Goal: Communication & Community: Ask a question

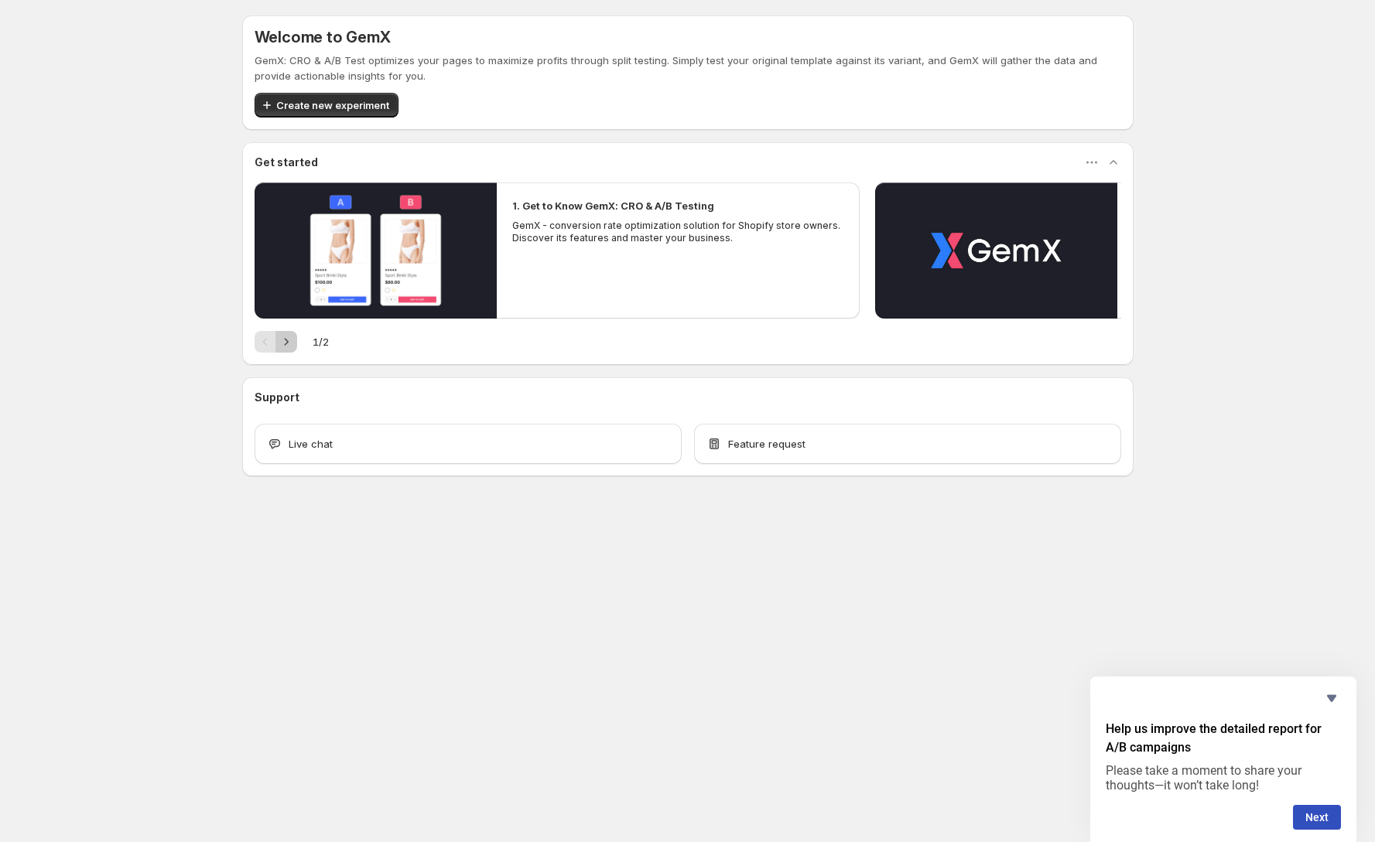
click at [294, 340] on button "Next" at bounding box center [286, 342] width 22 height 22
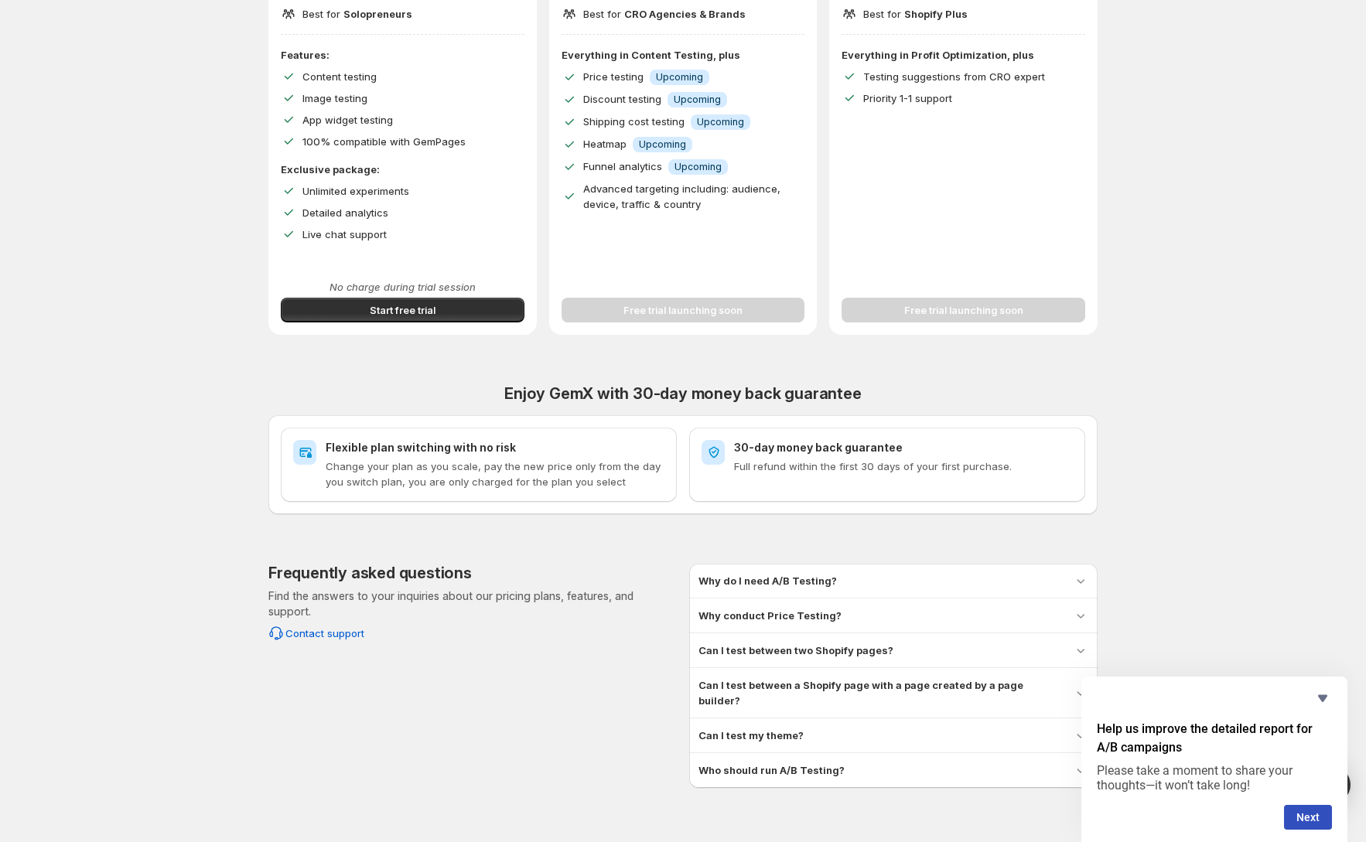
scroll to position [327, 0]
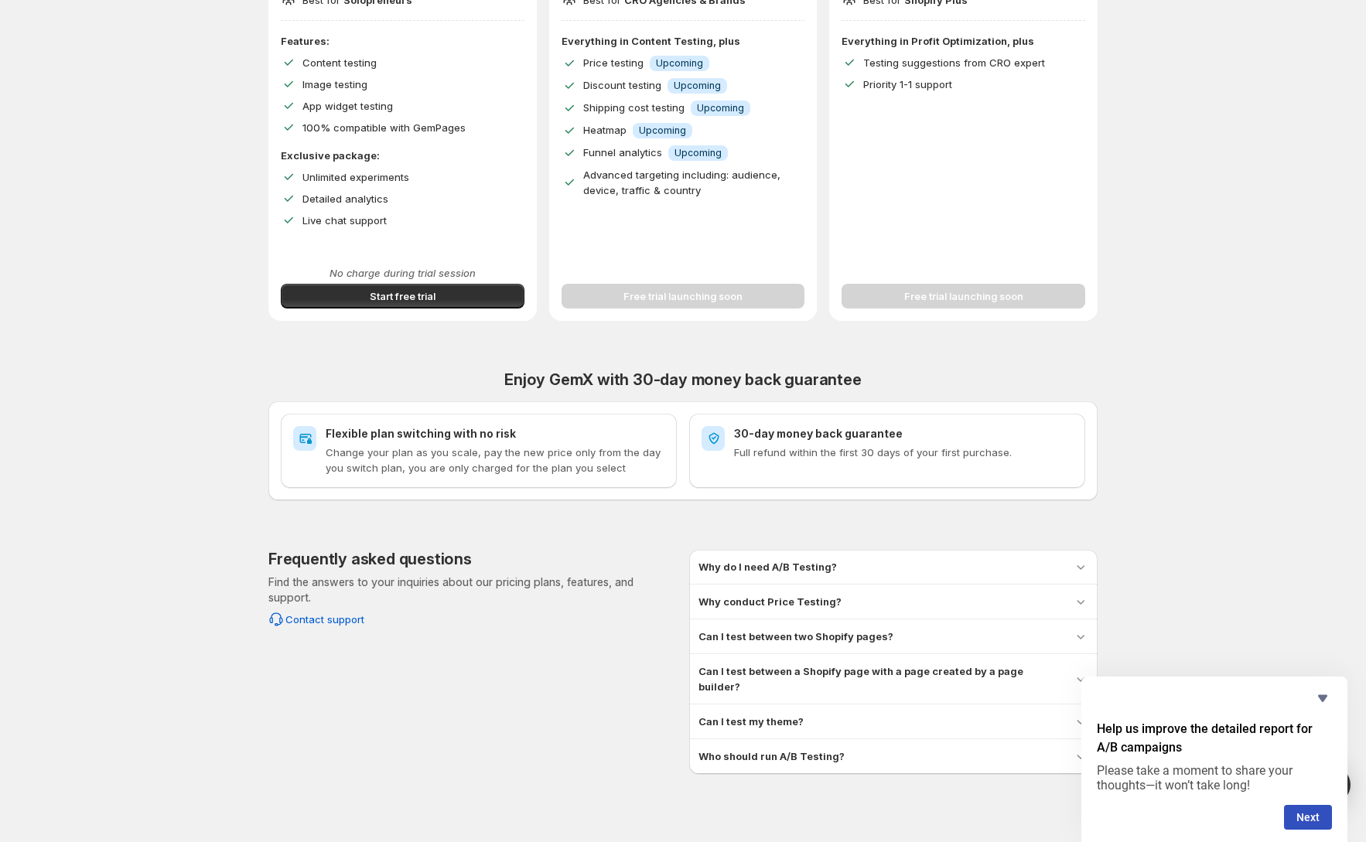
click at [775, 637] on h3 "Can I test between two Shopify pages?" at bounding box center [795, 636] width 195 height 15
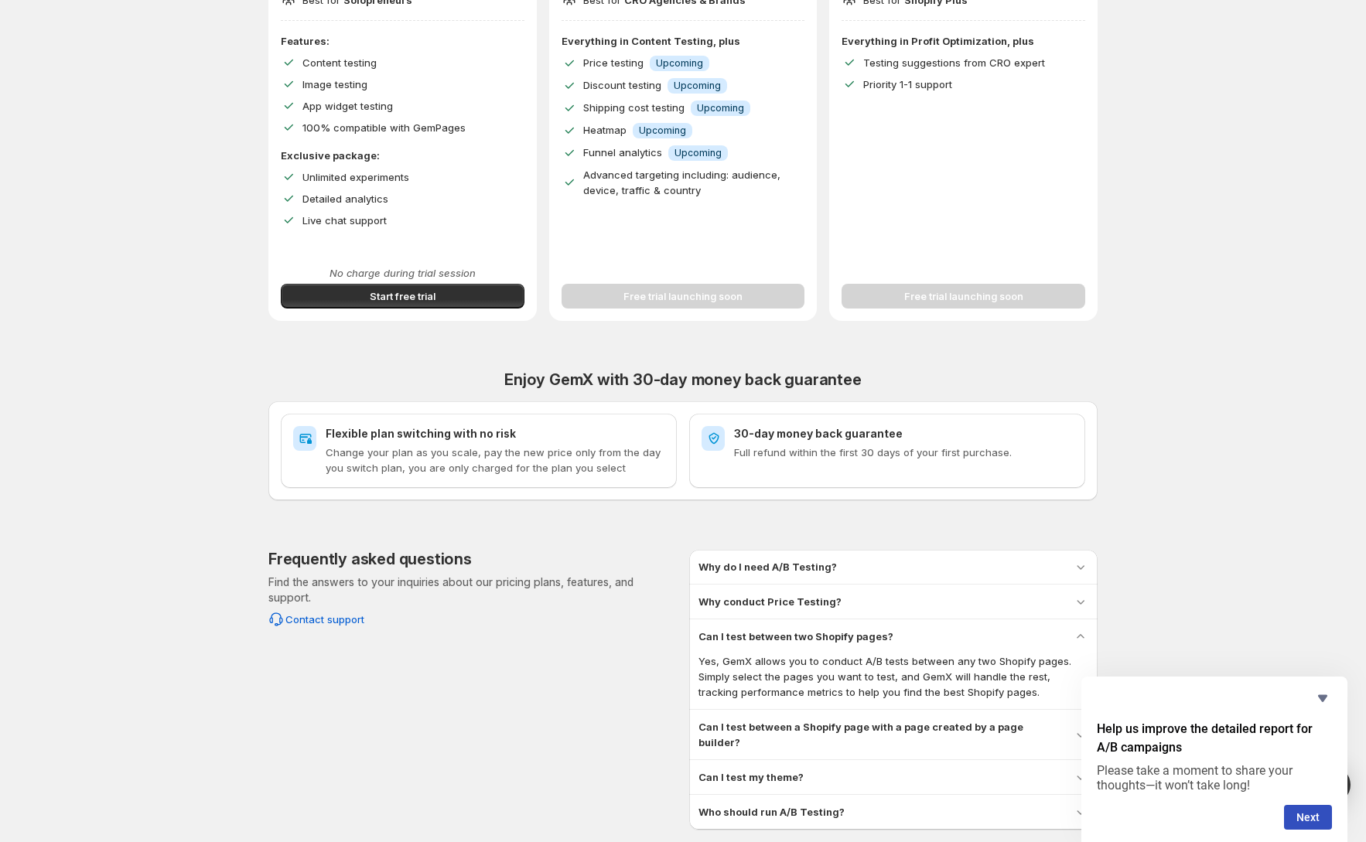
click at [855, 719] on div "Can I test between a Shopify page with a page created by a page builder? Yes, y…" at bounding box center [893, 735] width 408 height 50
click at [868, 729] on h3 "Can I test between a Shopify page with a page created by a page builder?" at bounding box center [879, 734] width 362 height 31
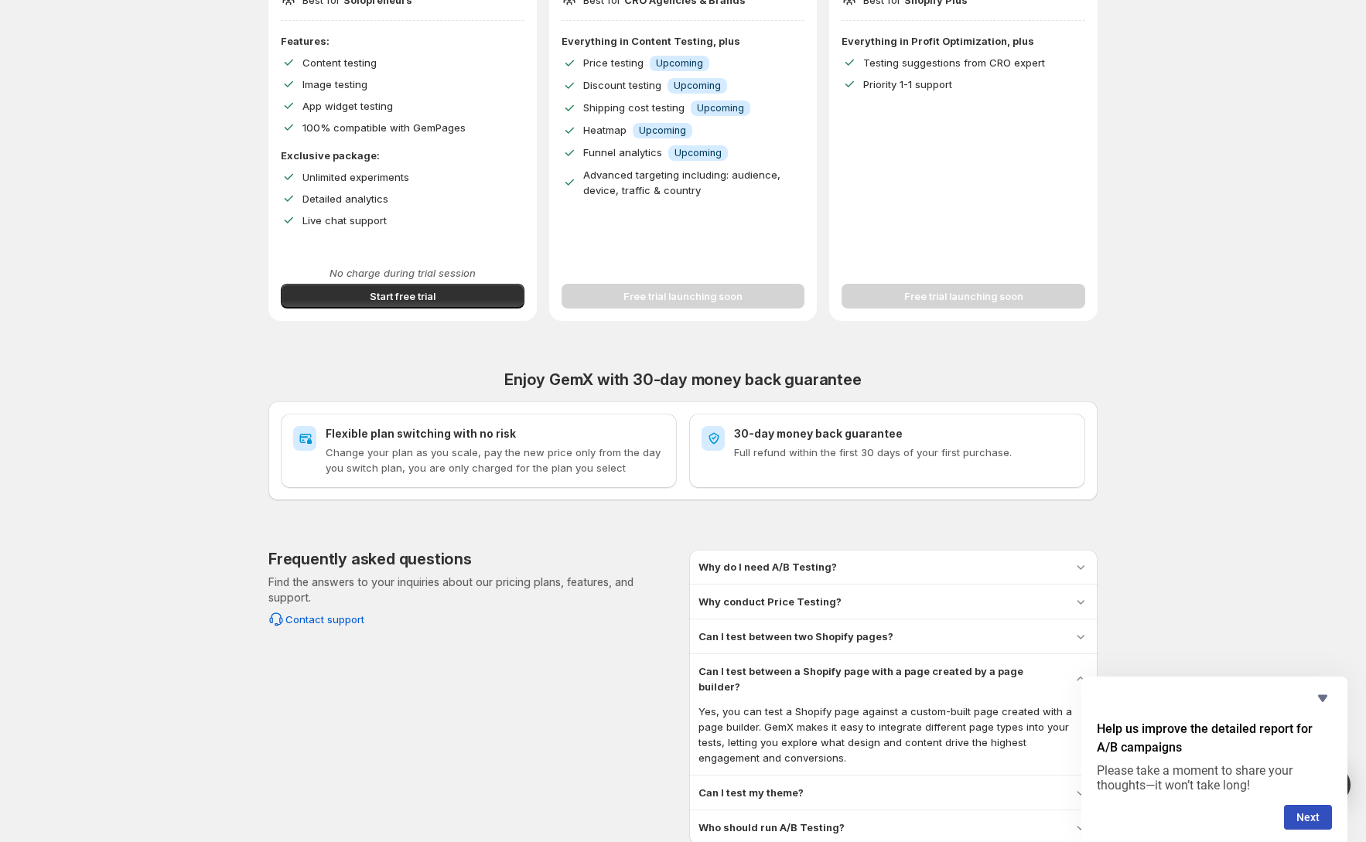
scroll to position [362, 0]
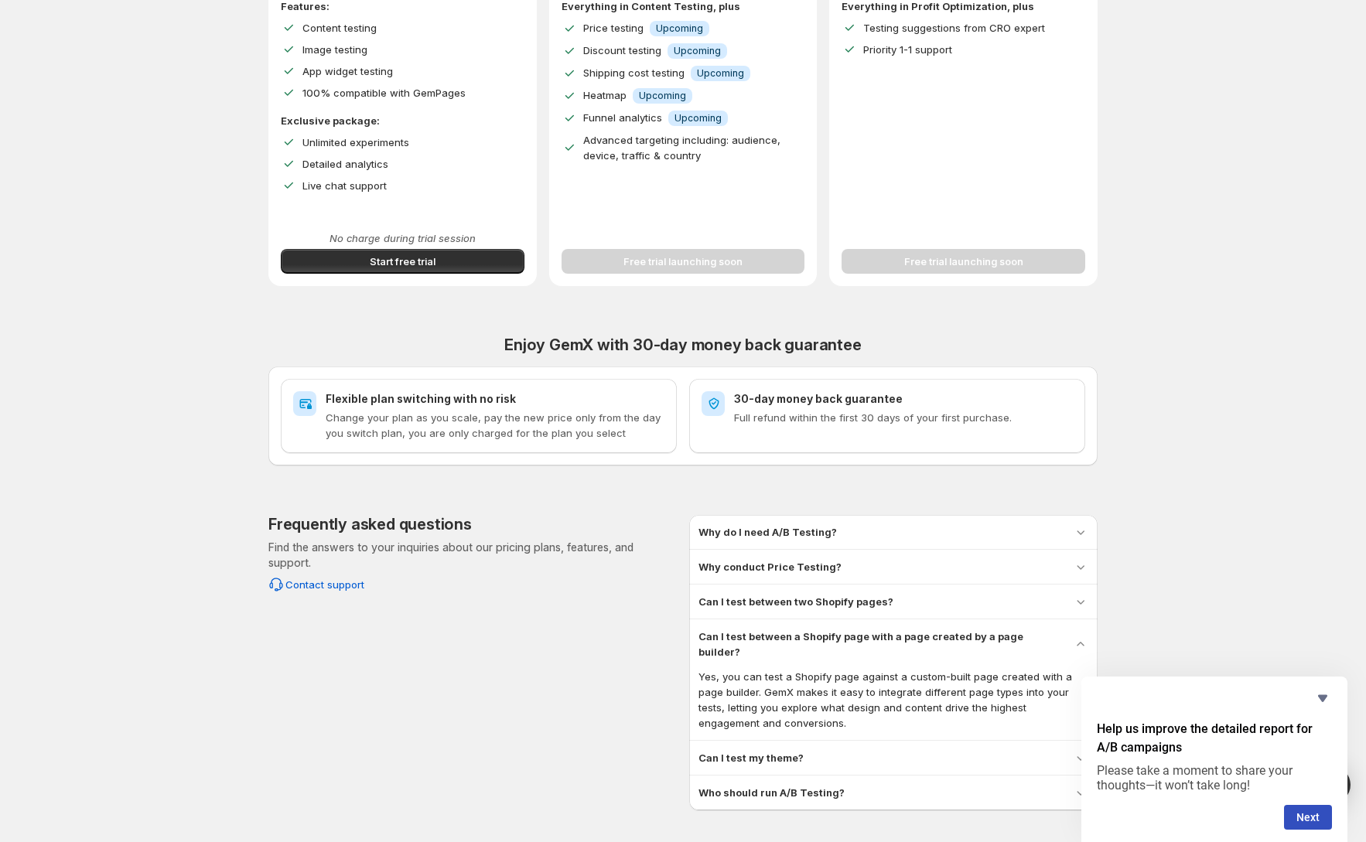
click at [800, 750] on h3 "Can I test my theme?" at bounding box center [750, 757] width 105 height 15
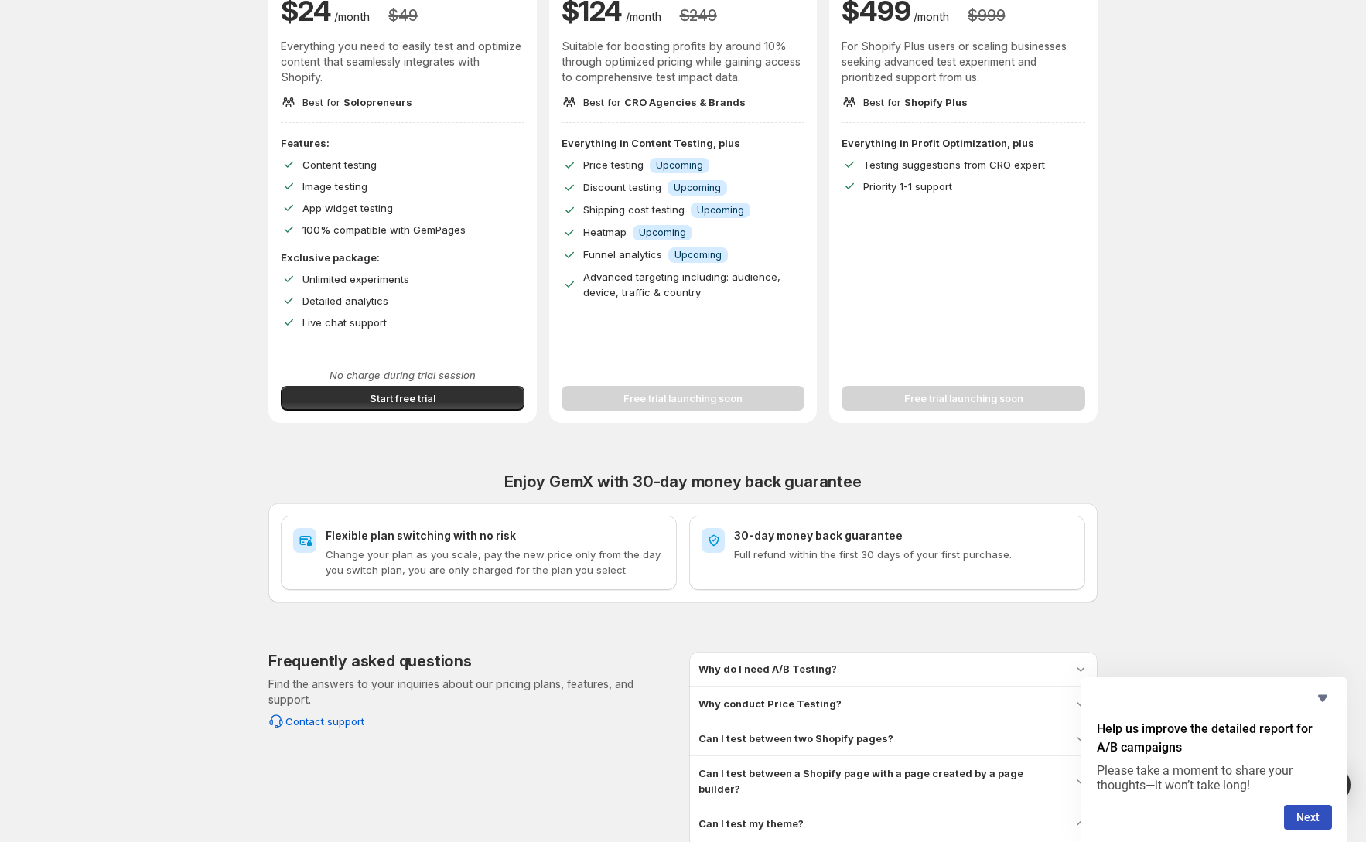
scroll to position [66, 0]
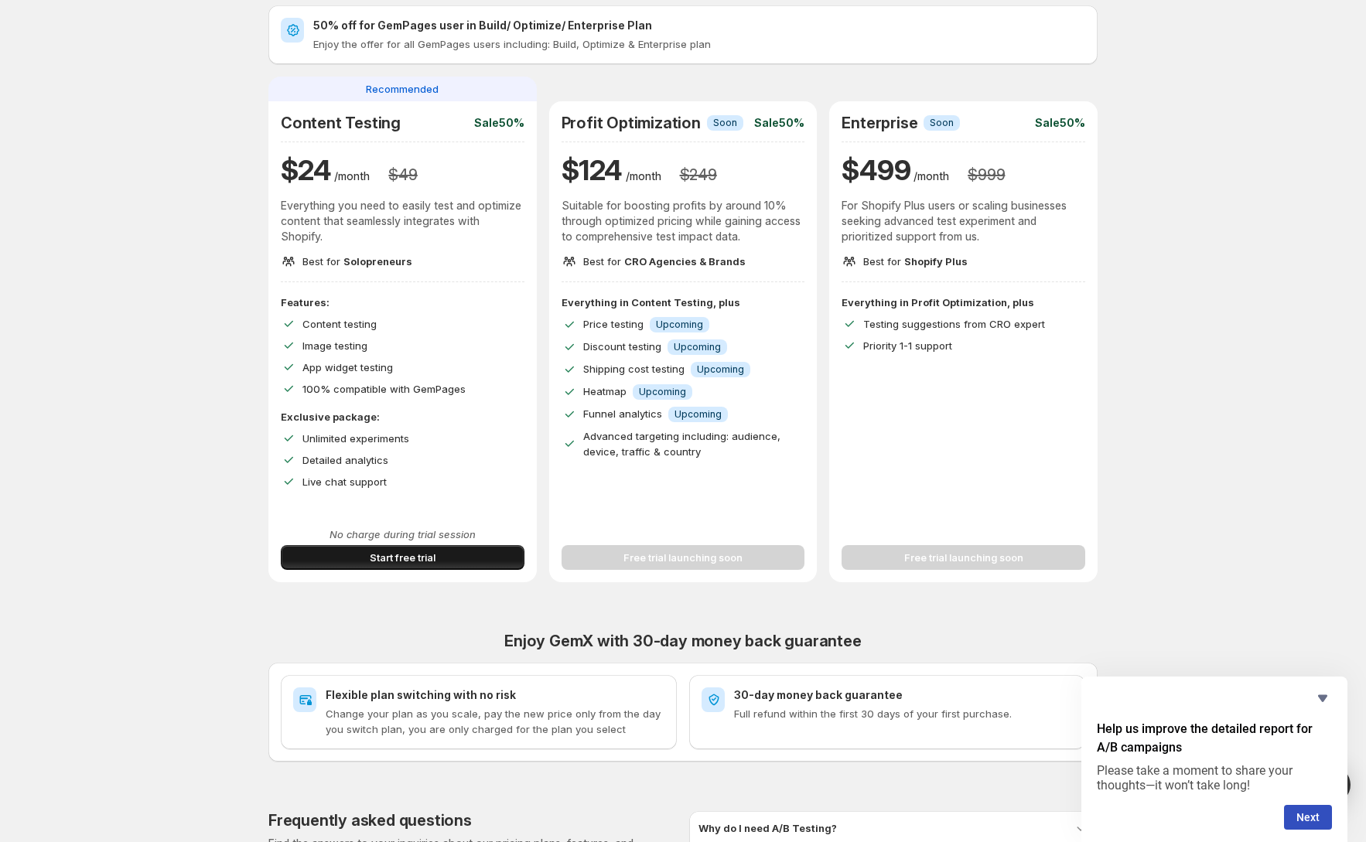
click at [410, 559] on span "Start free trial" at bounding box center [403, 557] width 66 height 15
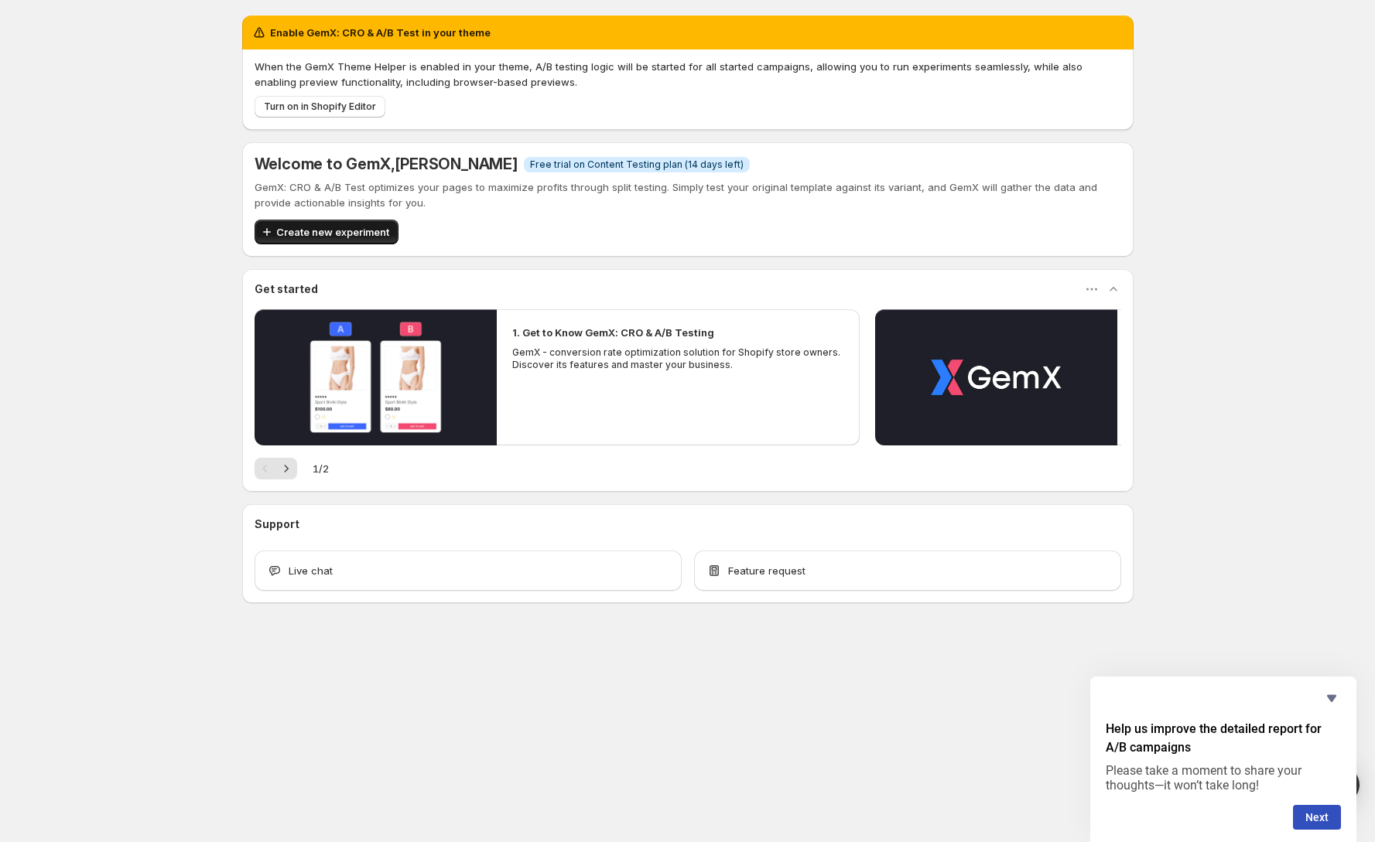
click at [351, 230] on span "Create new experiment" at bounding box center [332, 231] width 113 height 15
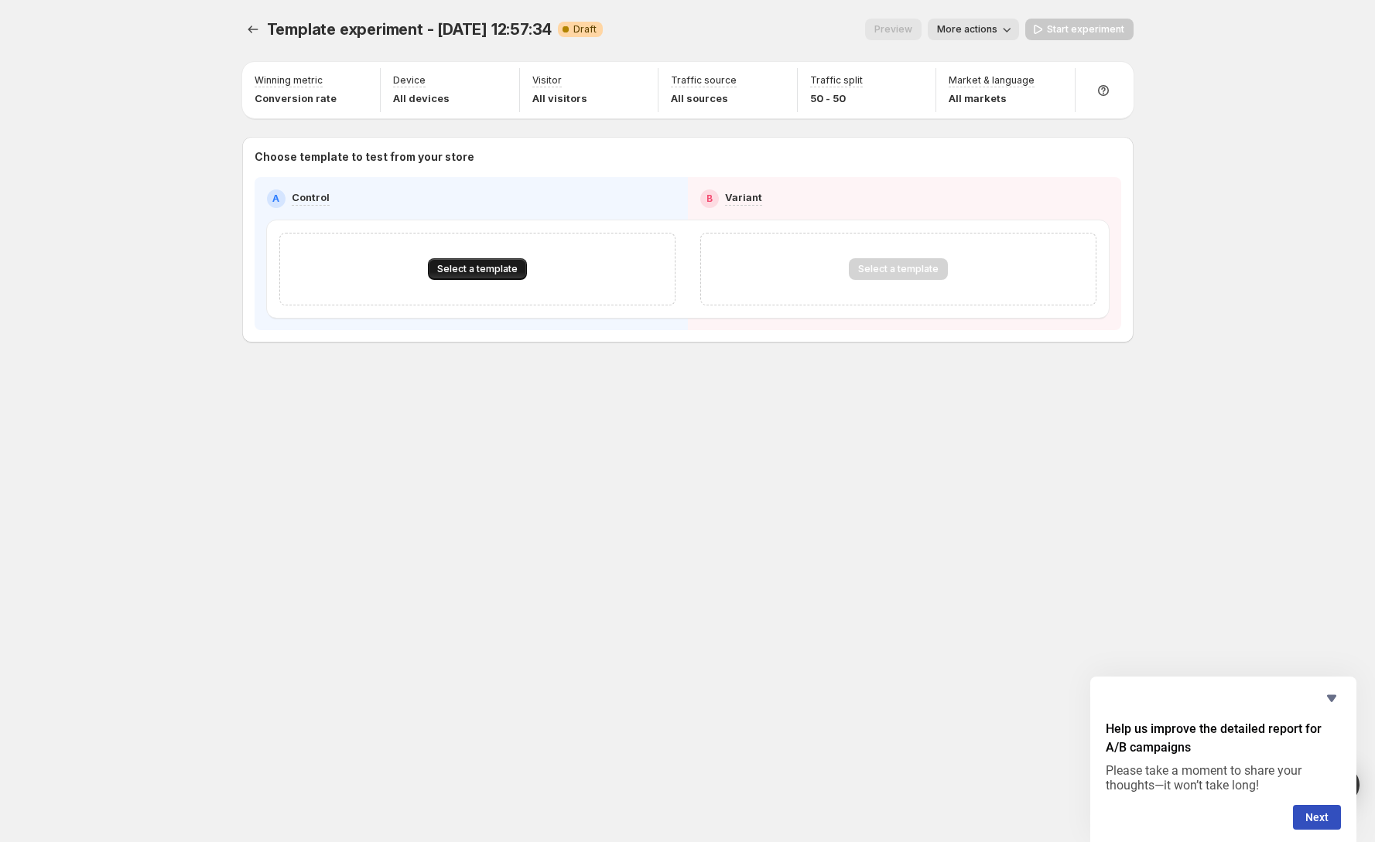
click at [477, 275] on button "Select a template" at bounding box center [477, 269] width 99 height 22
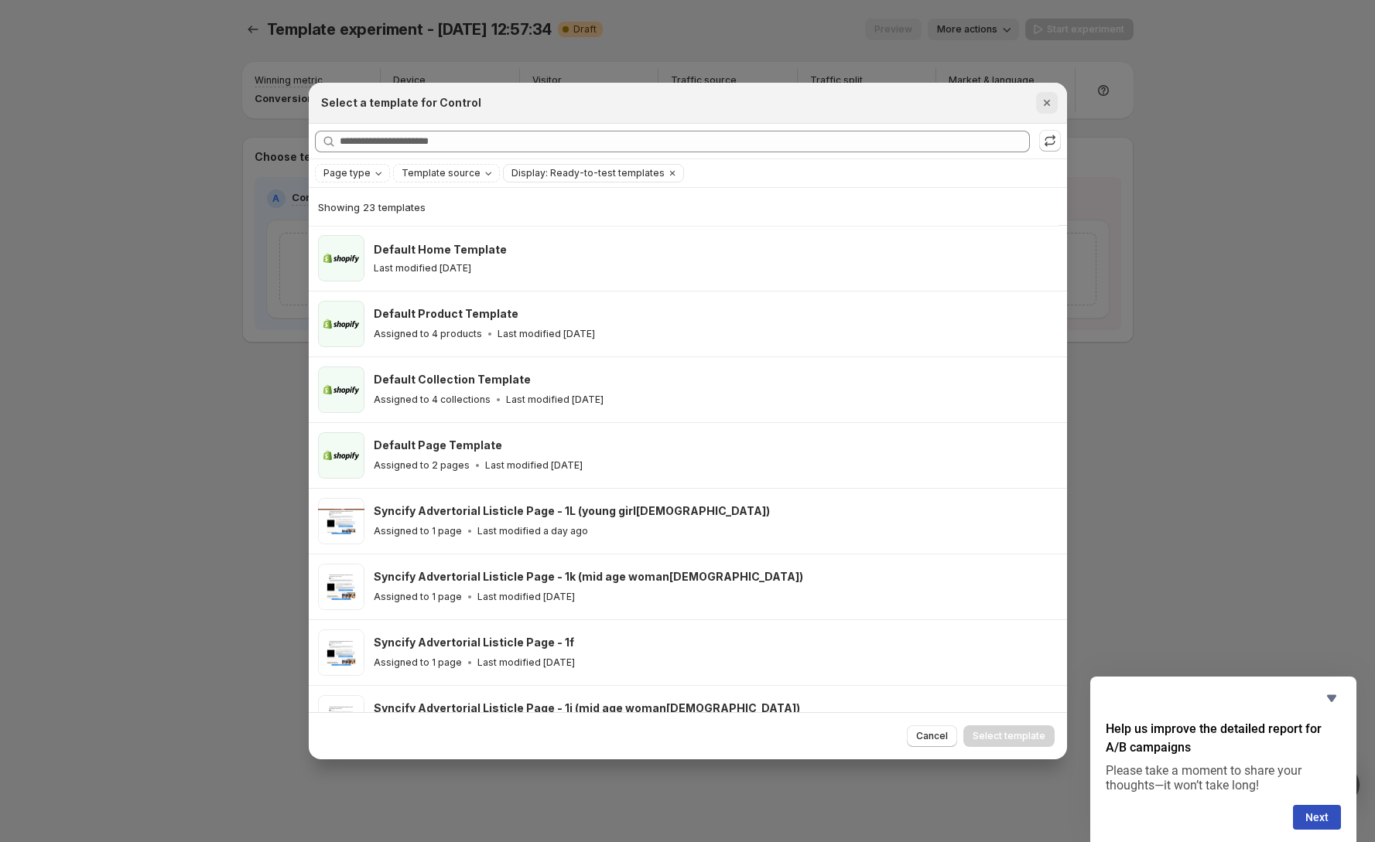
click at [1044, 101] on icon "Close" at bounding box center [1046, 103] width 6 height 6
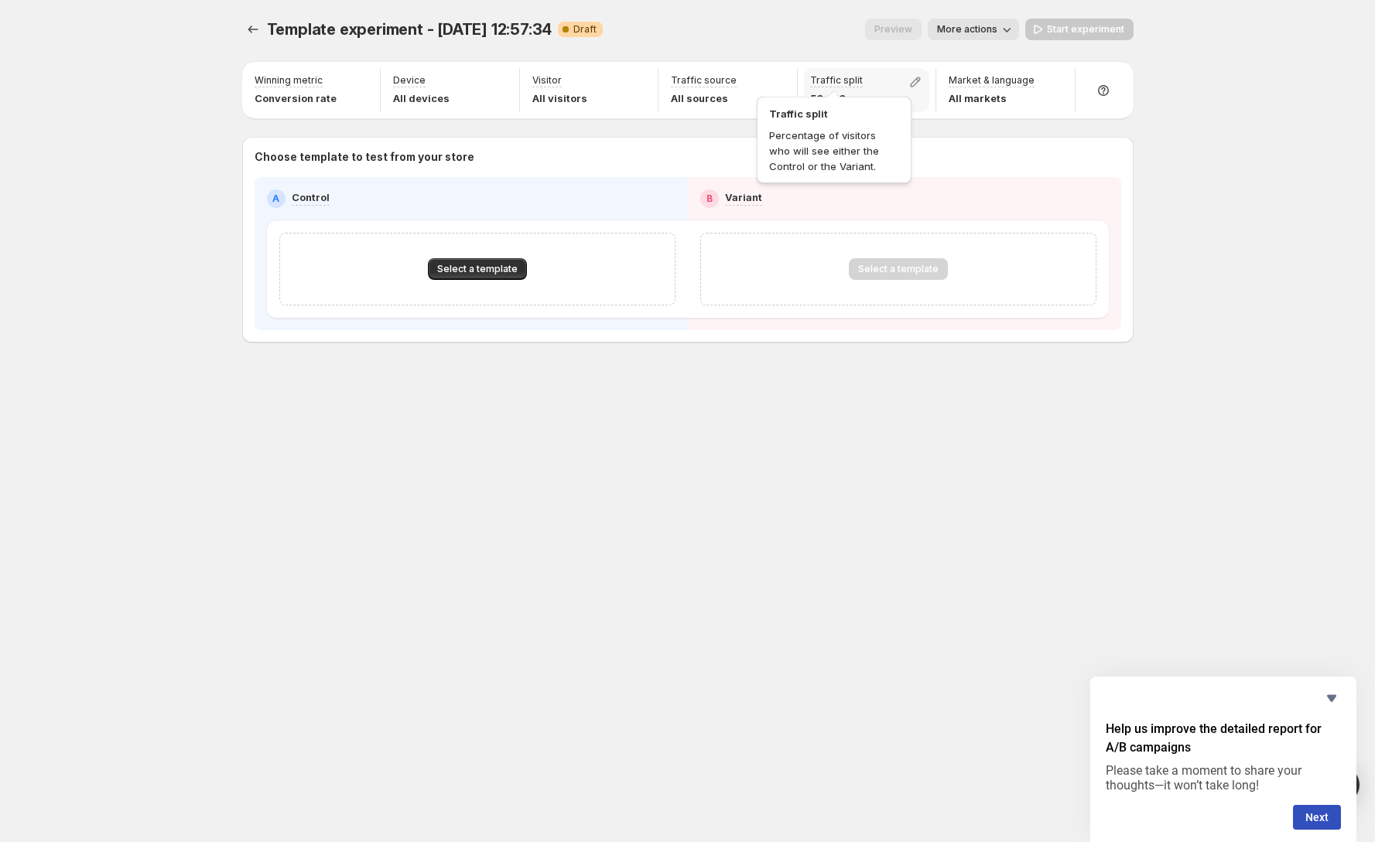
click at [846, 82] on p "Traffic split" at bounding box center [836, 80] width 53 height 12
click at [897, 83] on div "Traffic split 50 - 50" at bounding box center [867, 90] width 126 height 44
click at [904, 82] on button "button" at bounding box center [915, 82] width 22 height 22
click at [907, 82] on icon "button" at bounding box center [914, 81] width 15 height 15
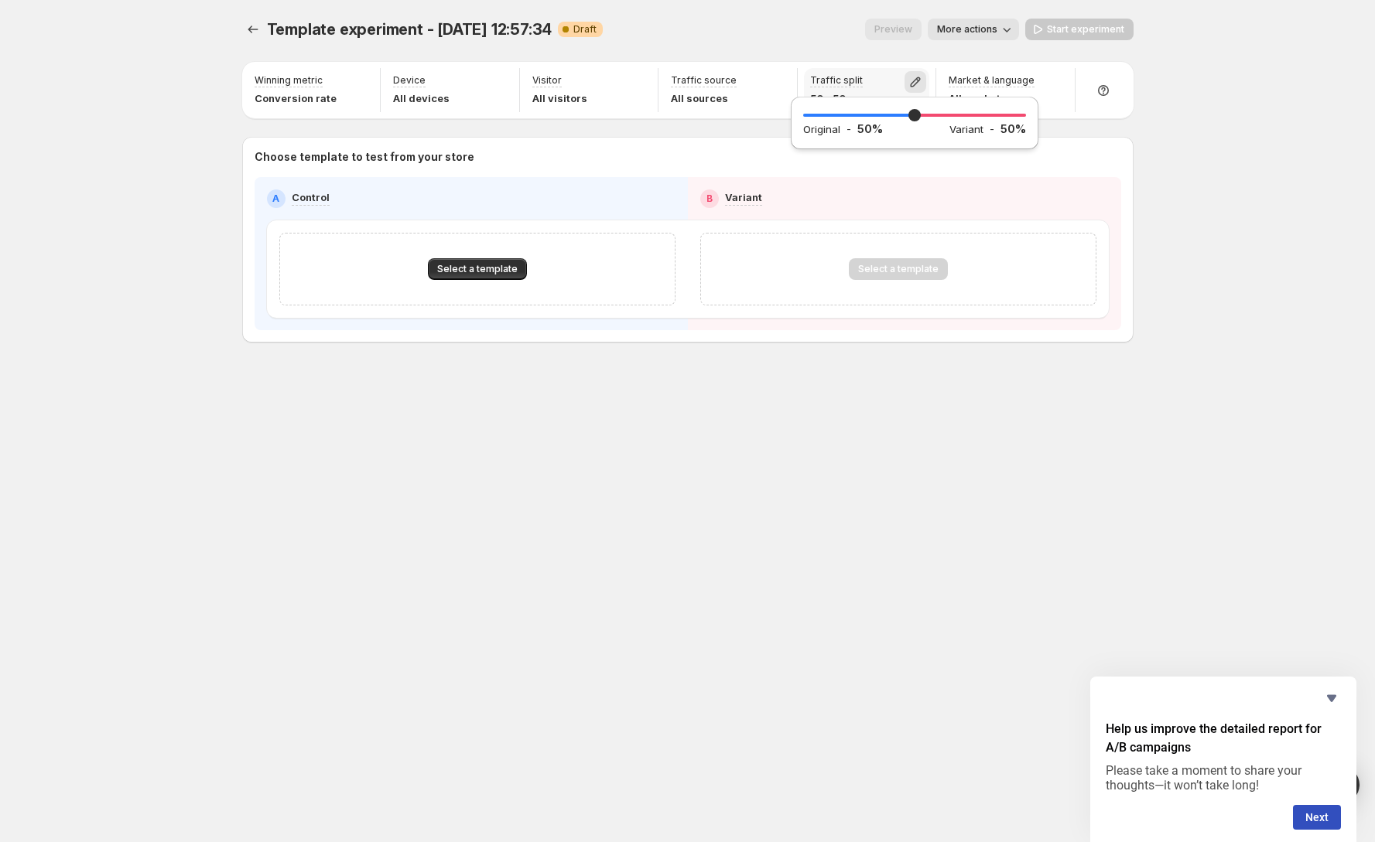
click at [910, 81] on icon "button" at bounding box center [914, 81] width 15 height 15
click at [1047, 83] on icon "button" at bounding box center [1054, 81] width 15 height 15
click at [1006, 144] on div "International" at bounding box center [940, 151] width 229 height 15
click at [1050, 118] on icon "button" at bounding box center [1047, 116] width 15 height 15
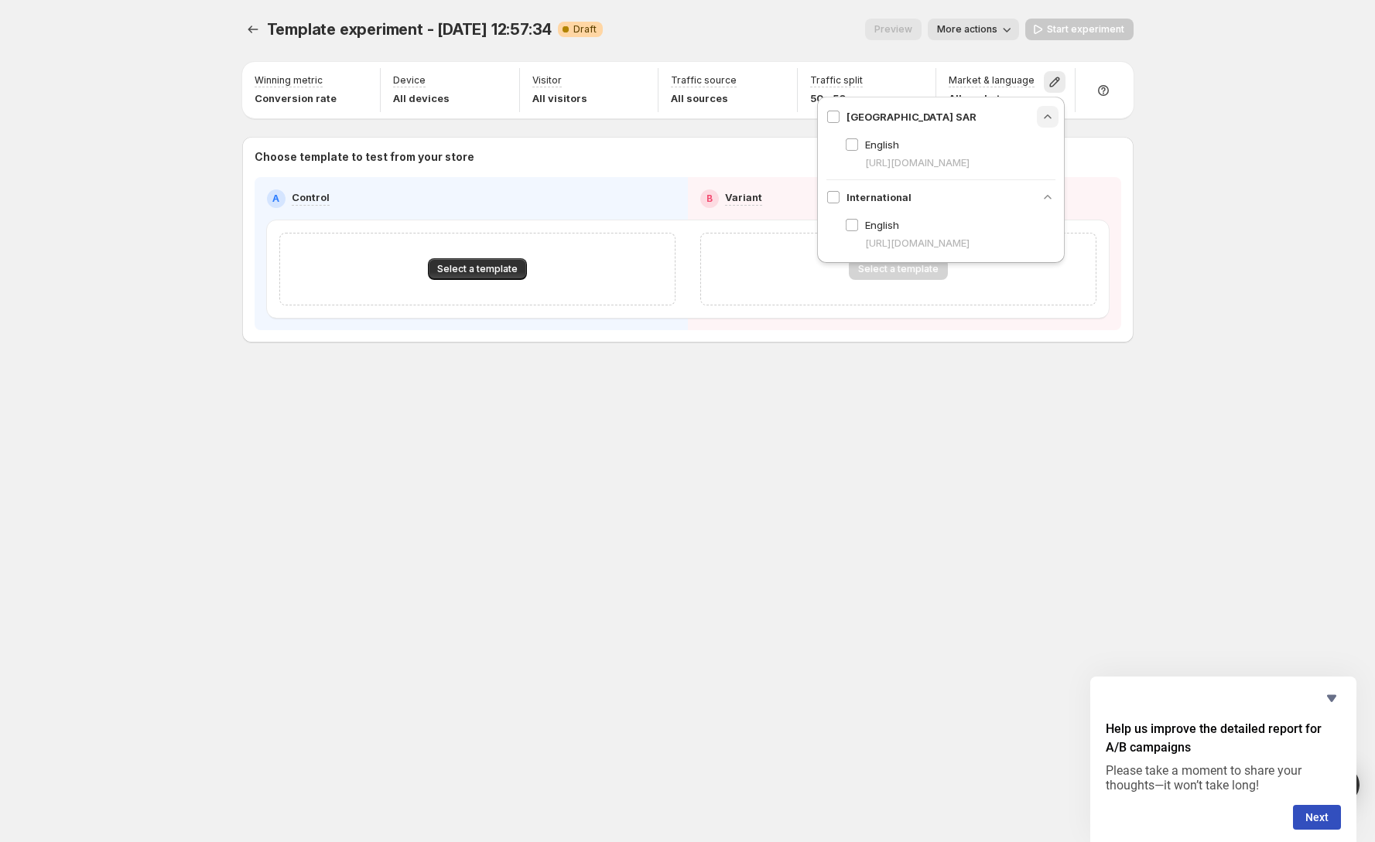
click at [1049, 118] on icon "button" at bounding box center [1047, 116] width 15 height 15
click at [1056, 91] on button "button" at bounding box center [1054, 82] width 22 height 22
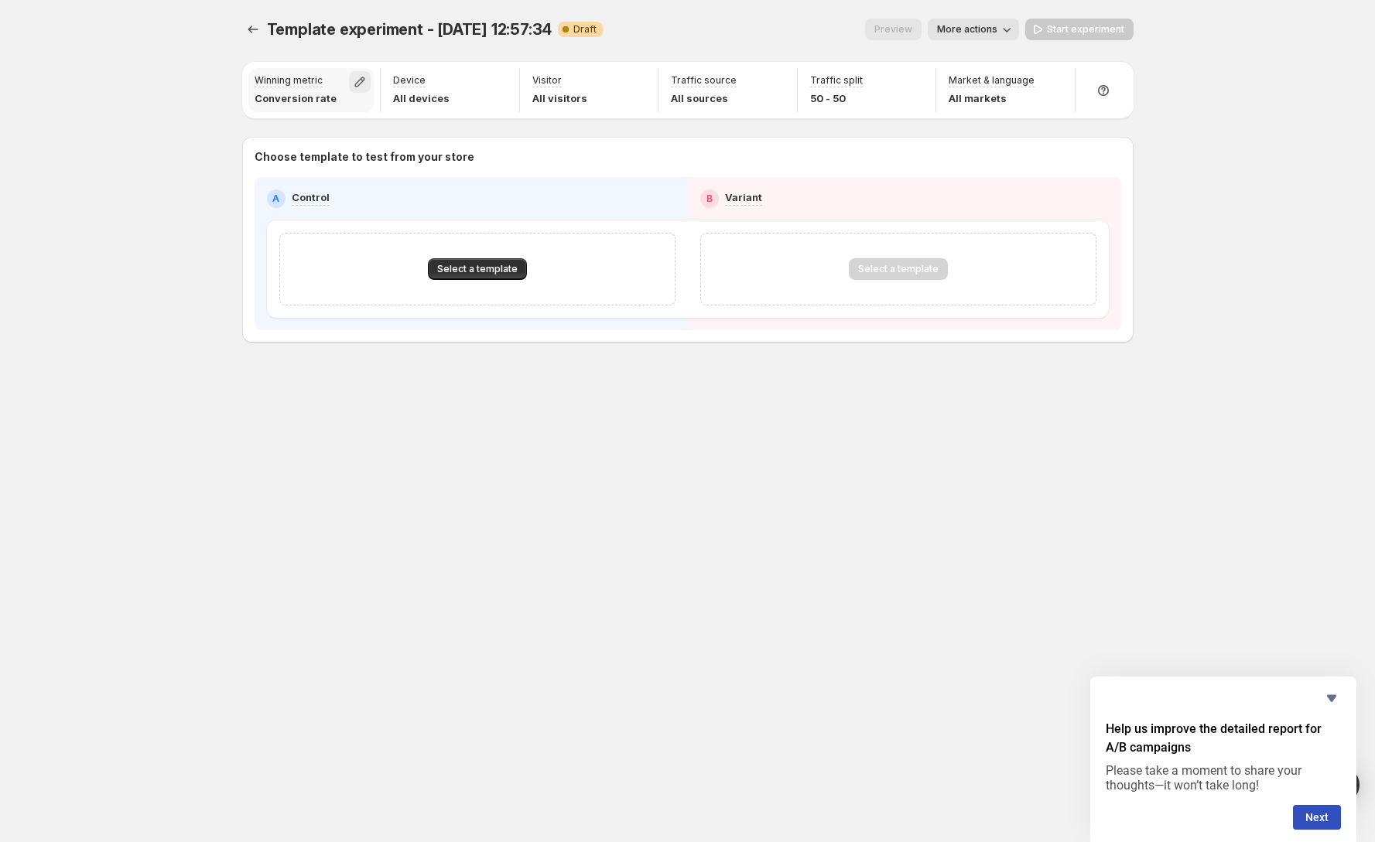
click at [356, 91] on button "button" at bounding box center [360, 82] width 22 height 22
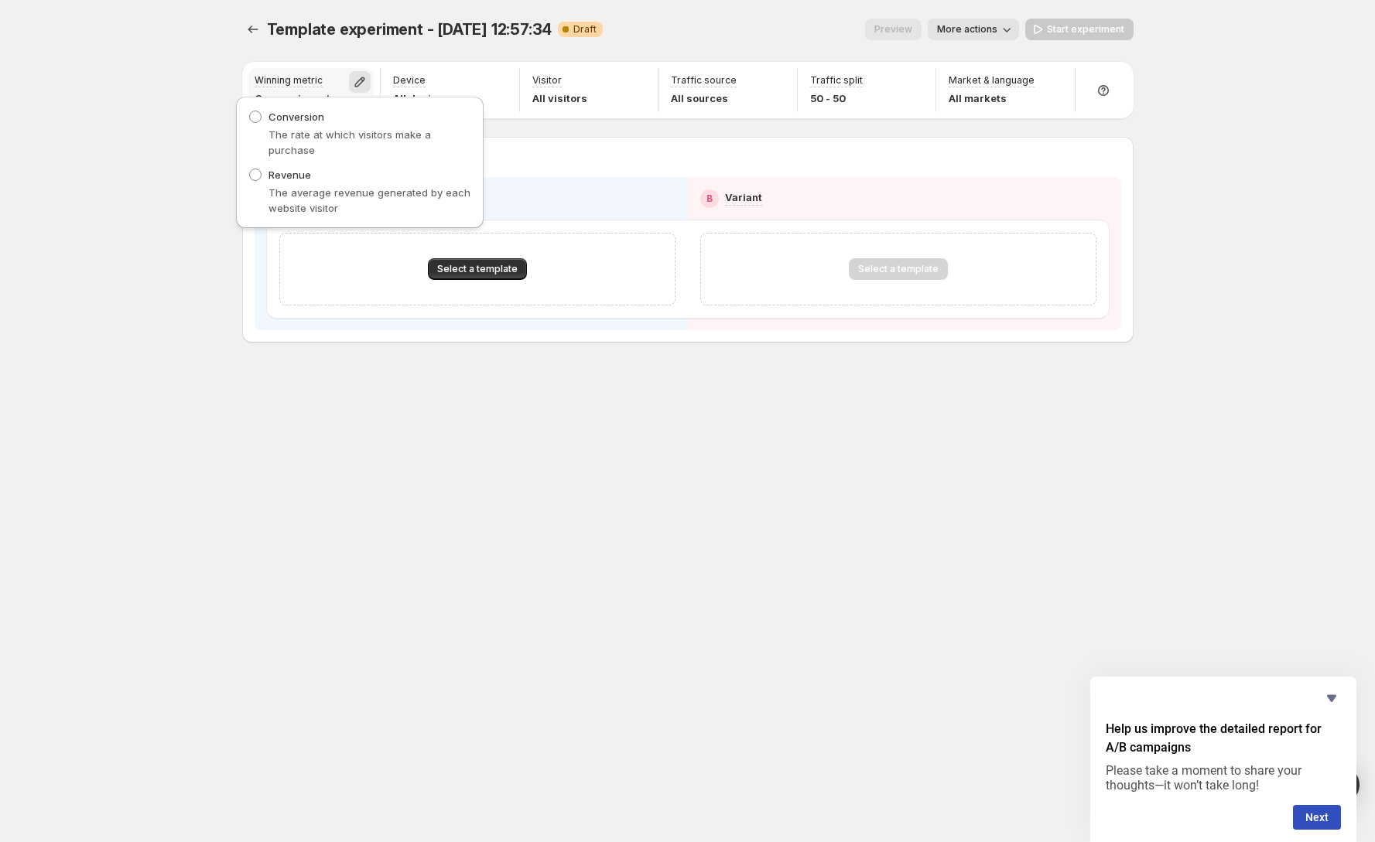
click at [364, 81] on icon "button" at bounding box center [359, 81] width 15 height 15
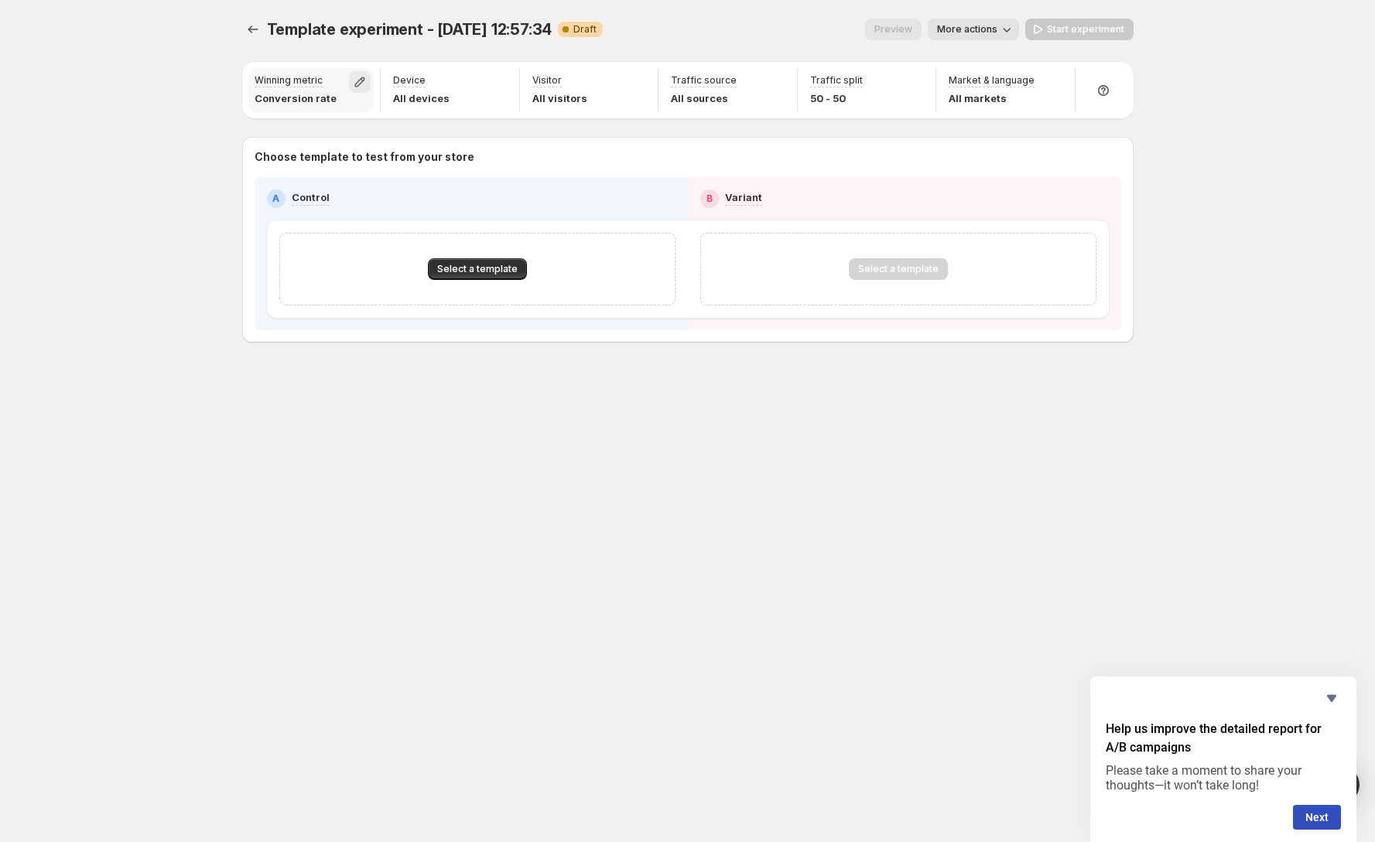
click at [357, 84] on icon "button" at bounding box center [359, 81] width 15 height 15
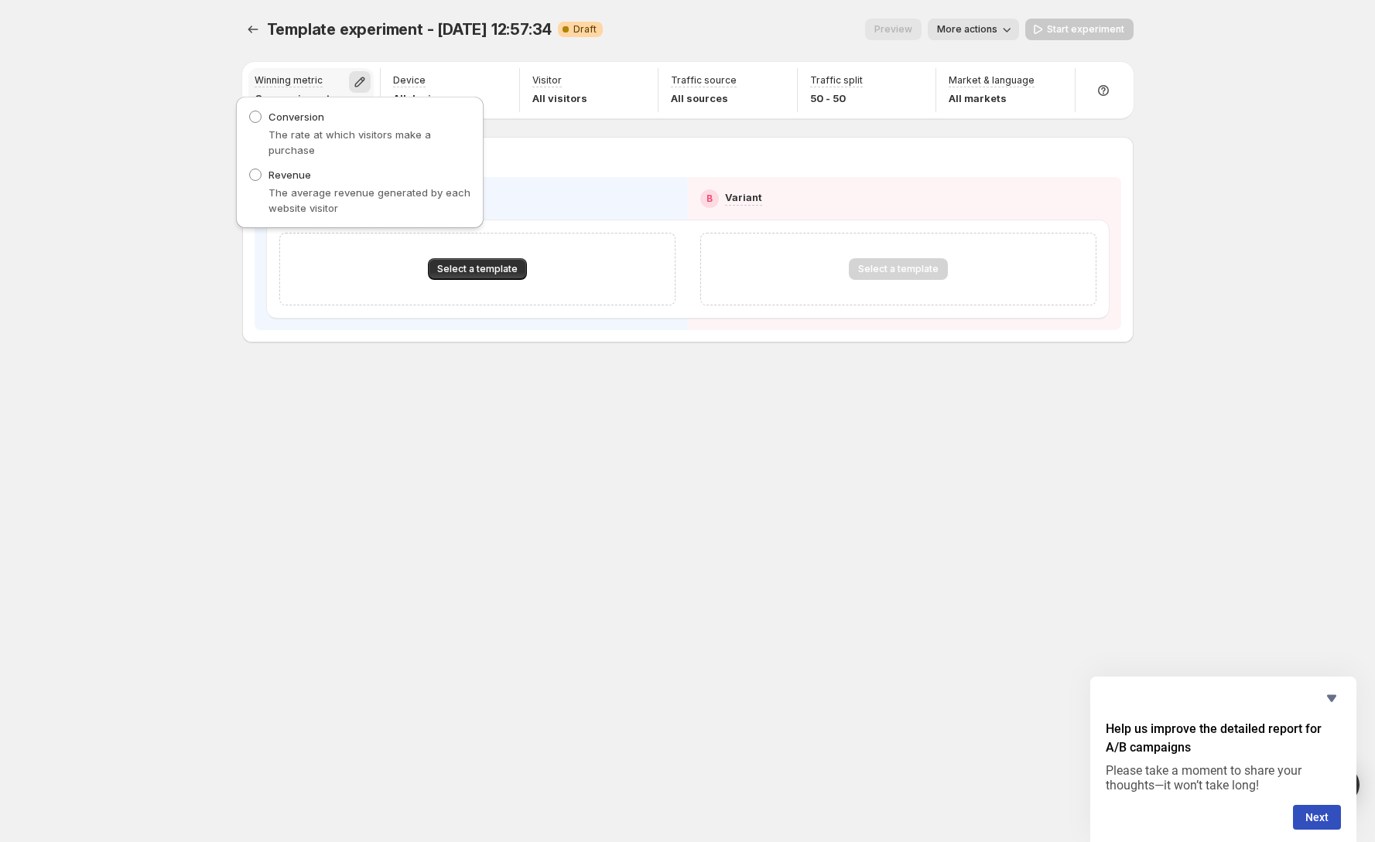
click at [357, 84] on icon "button" at bounding box center [359, 81] width 15 height 15
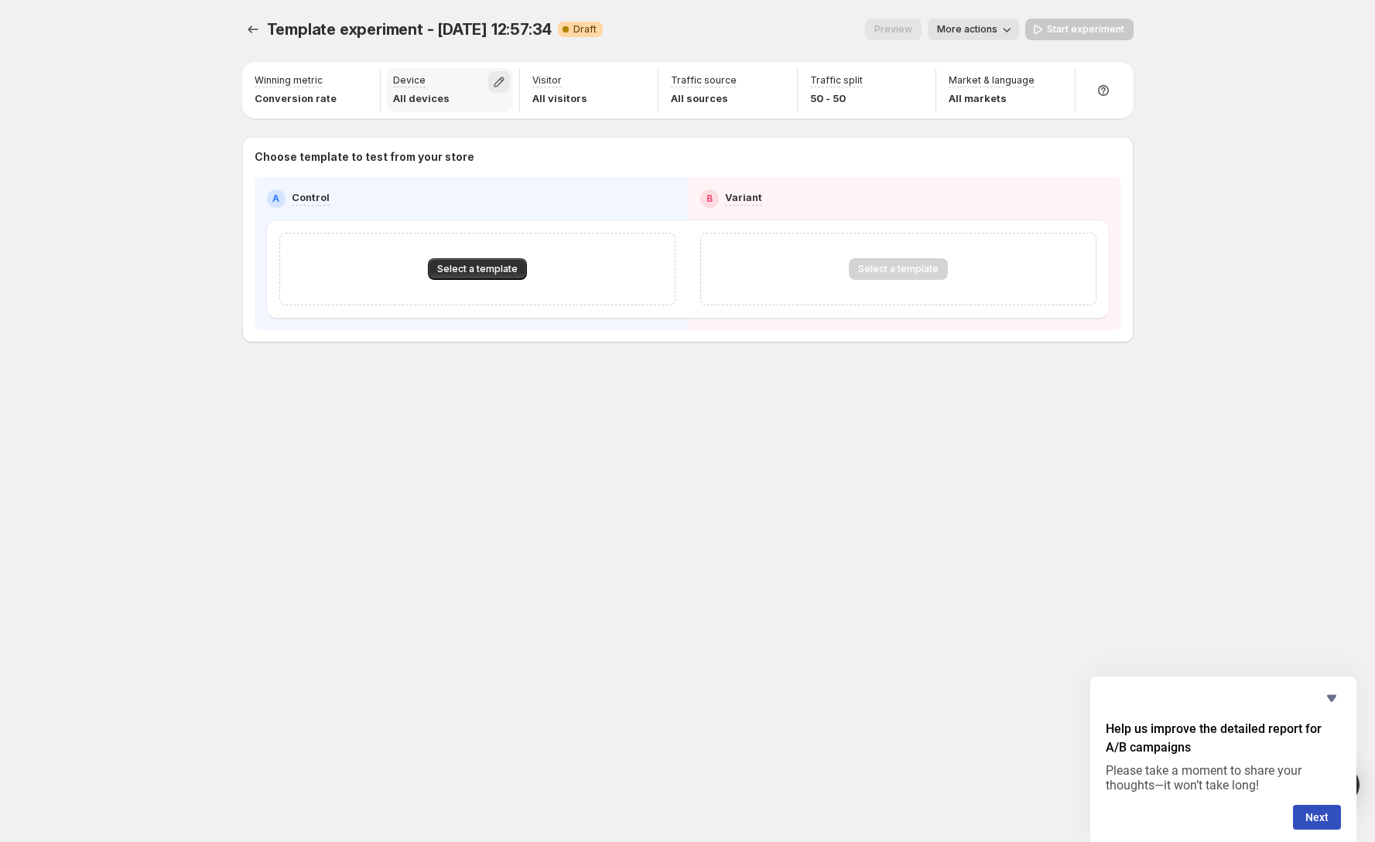
click at [504, 88] on icon "button" at bounding box center [498, 81] width 15 height 15
click at [502, 85] on icon "button" at bounding box center [498, 81] width 15 height 15
click at [643, 91] on button "button" at bounding box center [638, 82] width 22 height 22
click at [644, 88] on icon "button" at bounding box center [637, 81] width 15 height 15
click at [773, 84] on icon "button" at bounding box center [776, 81] width 15 height 15
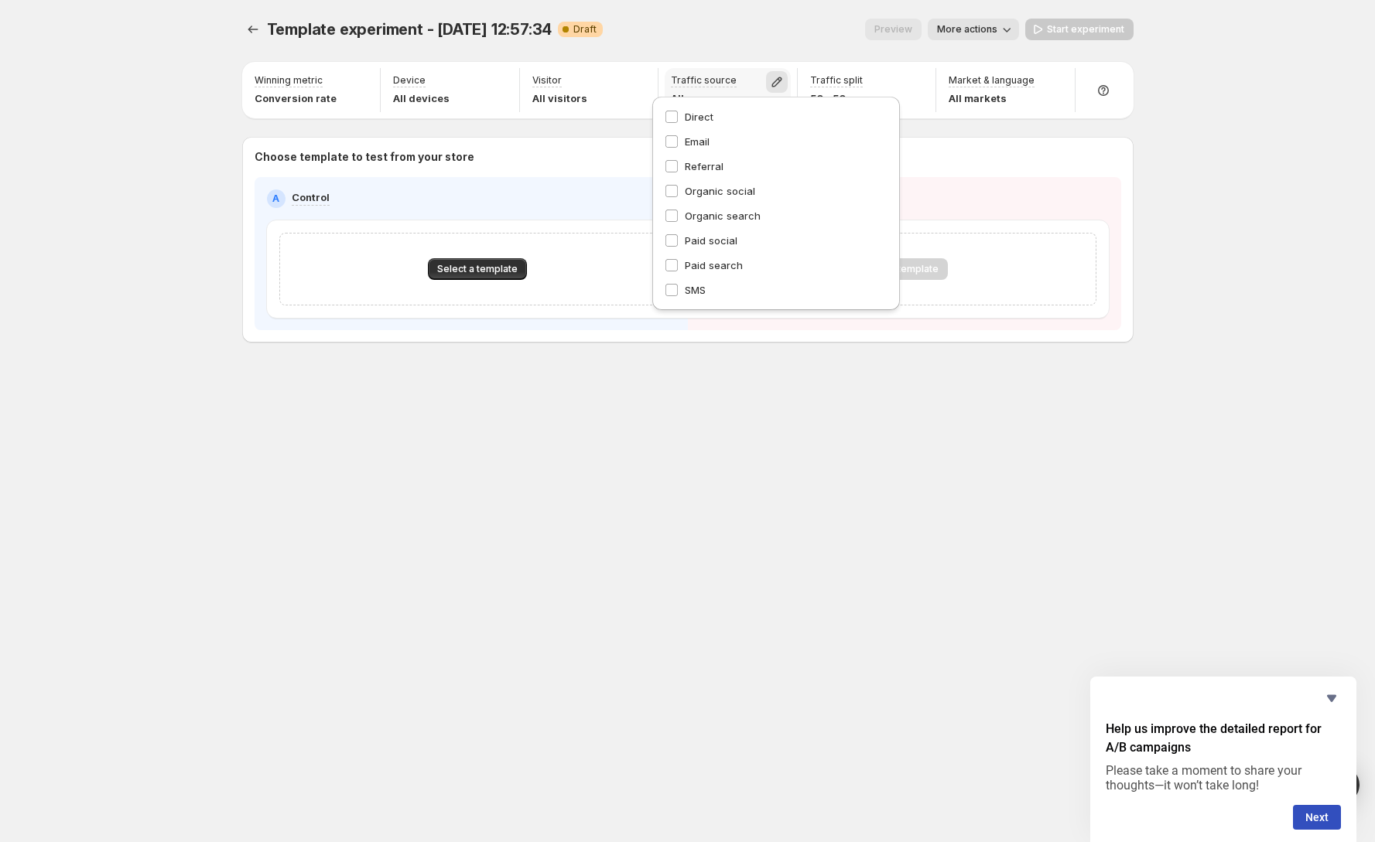
click at [775, 83] on icon "button" at bounding box center [776, 81] width 15 height 15
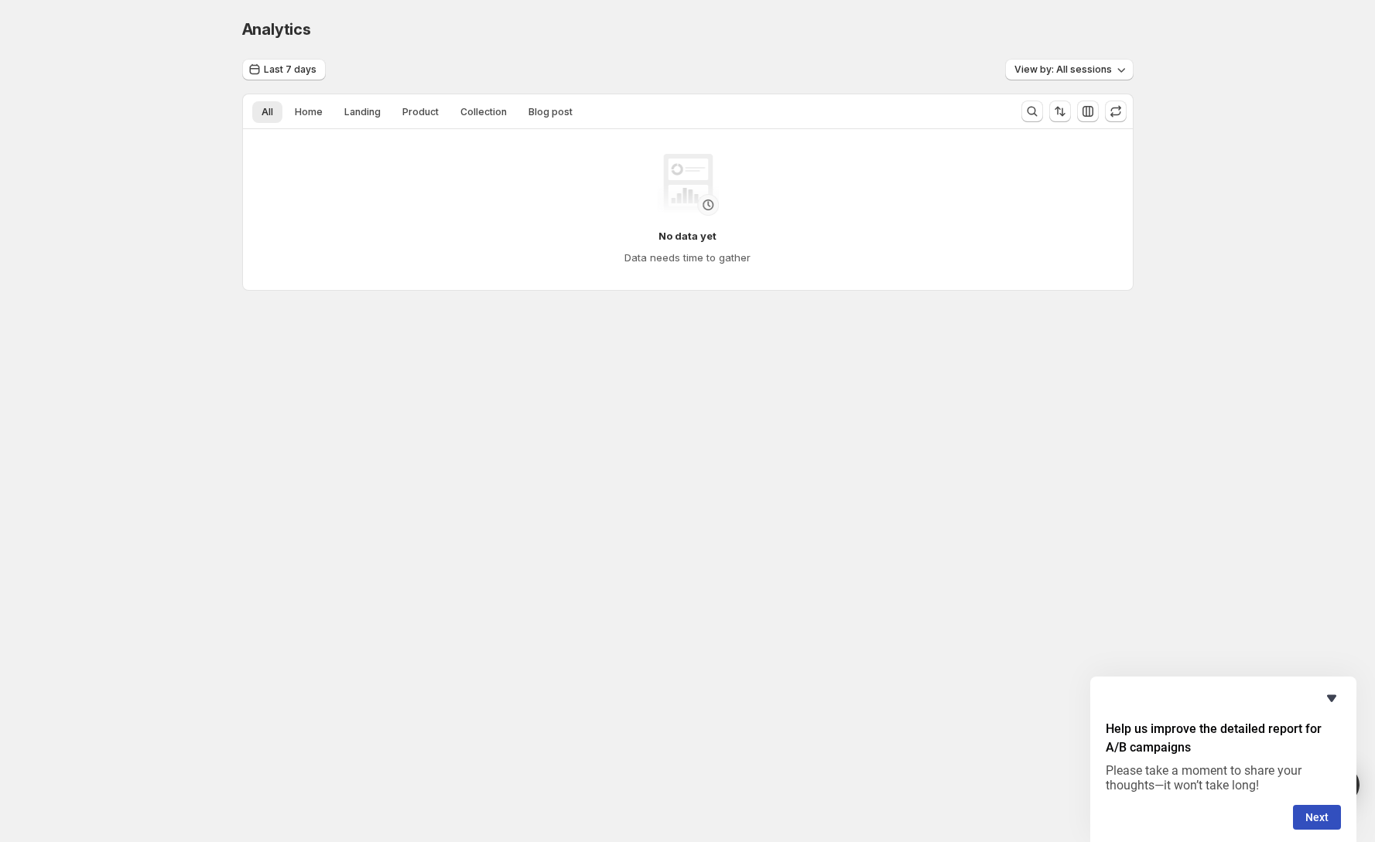
drag, startPoint x: 1317, startPoint y: 712, endPoint x: 1336, endPoint y: 698, distance: 22.7
click at [1318, 711] on div "Help us improve the detailed report for A/B campaigns Please take a moment to s…" at bounding box center [1222, 759] width 235 height 141
click at [1336, 698] on icon "Hide survey" at bounding box center [1331, 698] width 19 height 19
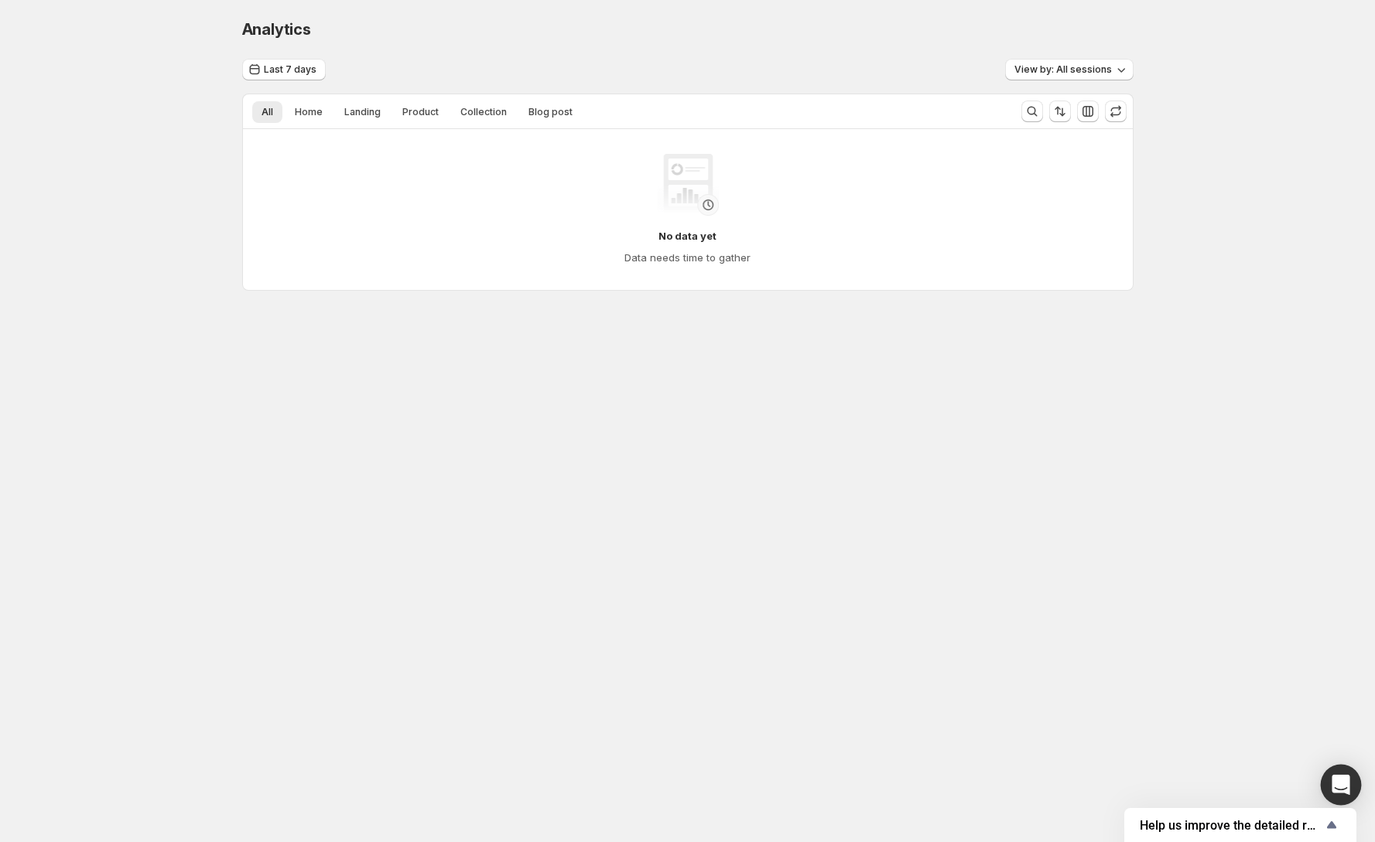
click at [1355, 770] on div "Open Intercom Messenger" at bounding box center [1340, 785] width 41 height 41
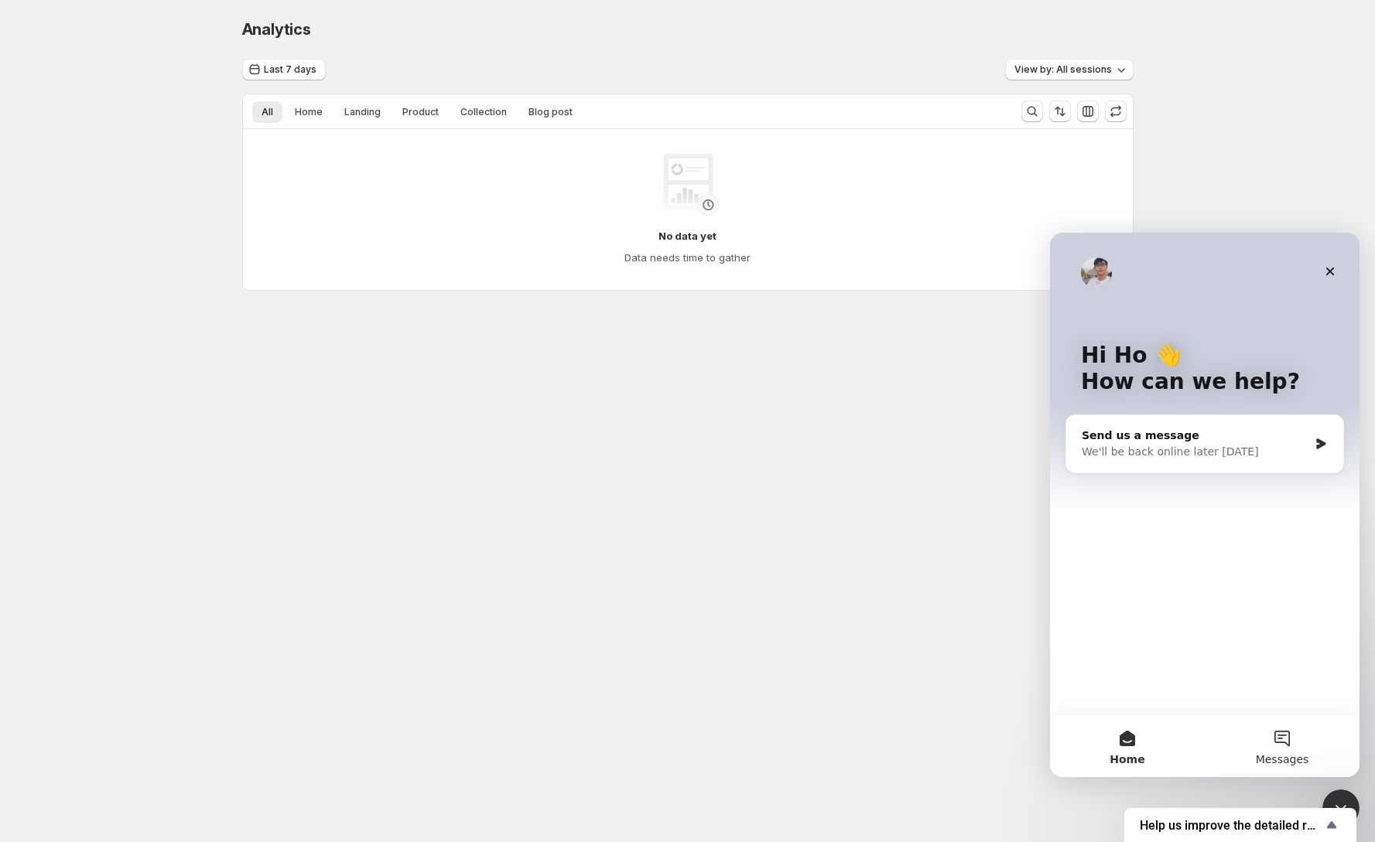
click at [1313, 756] on button "Messages" at bounding box center [1281, 747] width 155 height 62
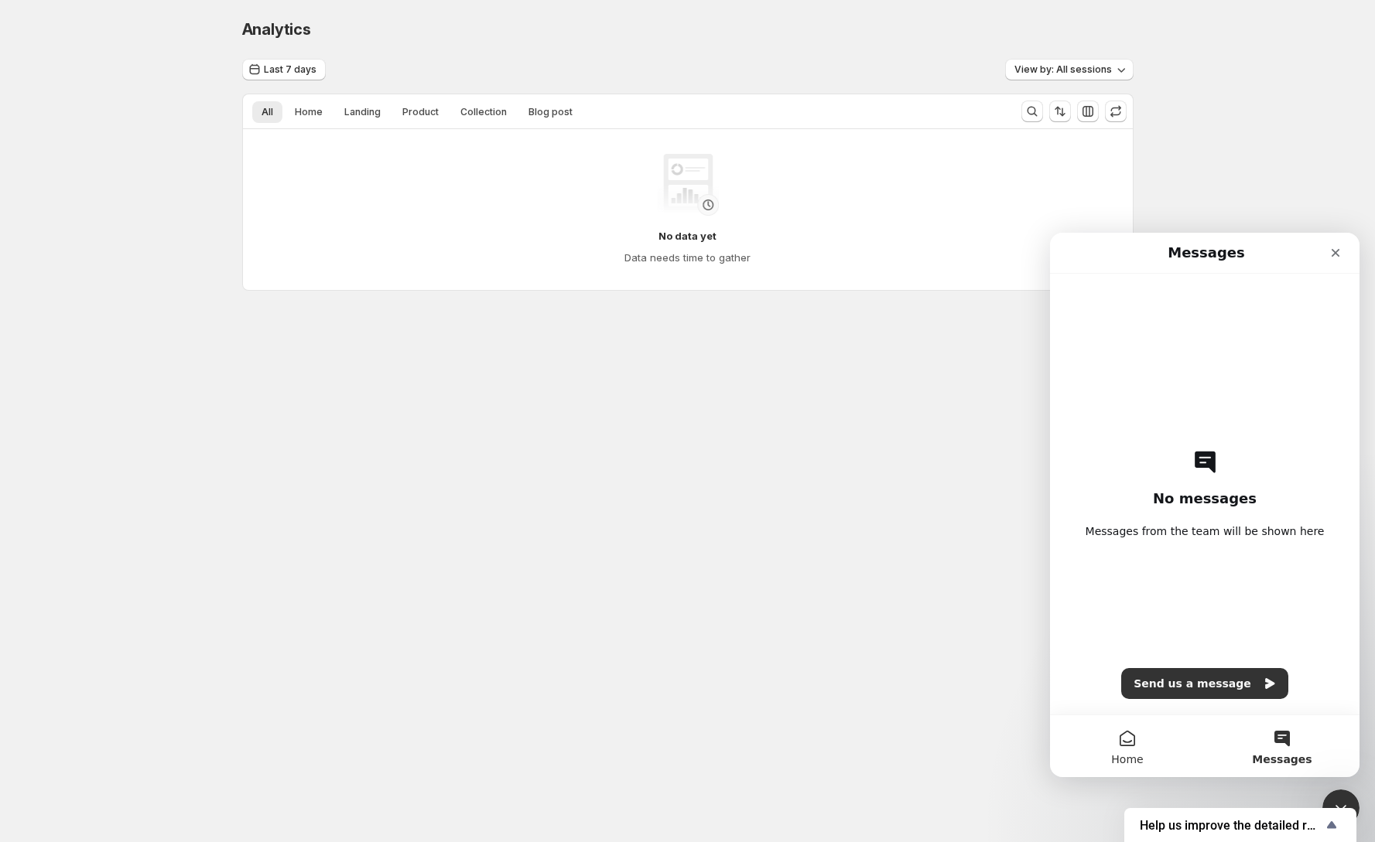
click at [1166, 760] on button "Home" at bounding box center [1127, 747] width 155 height 62
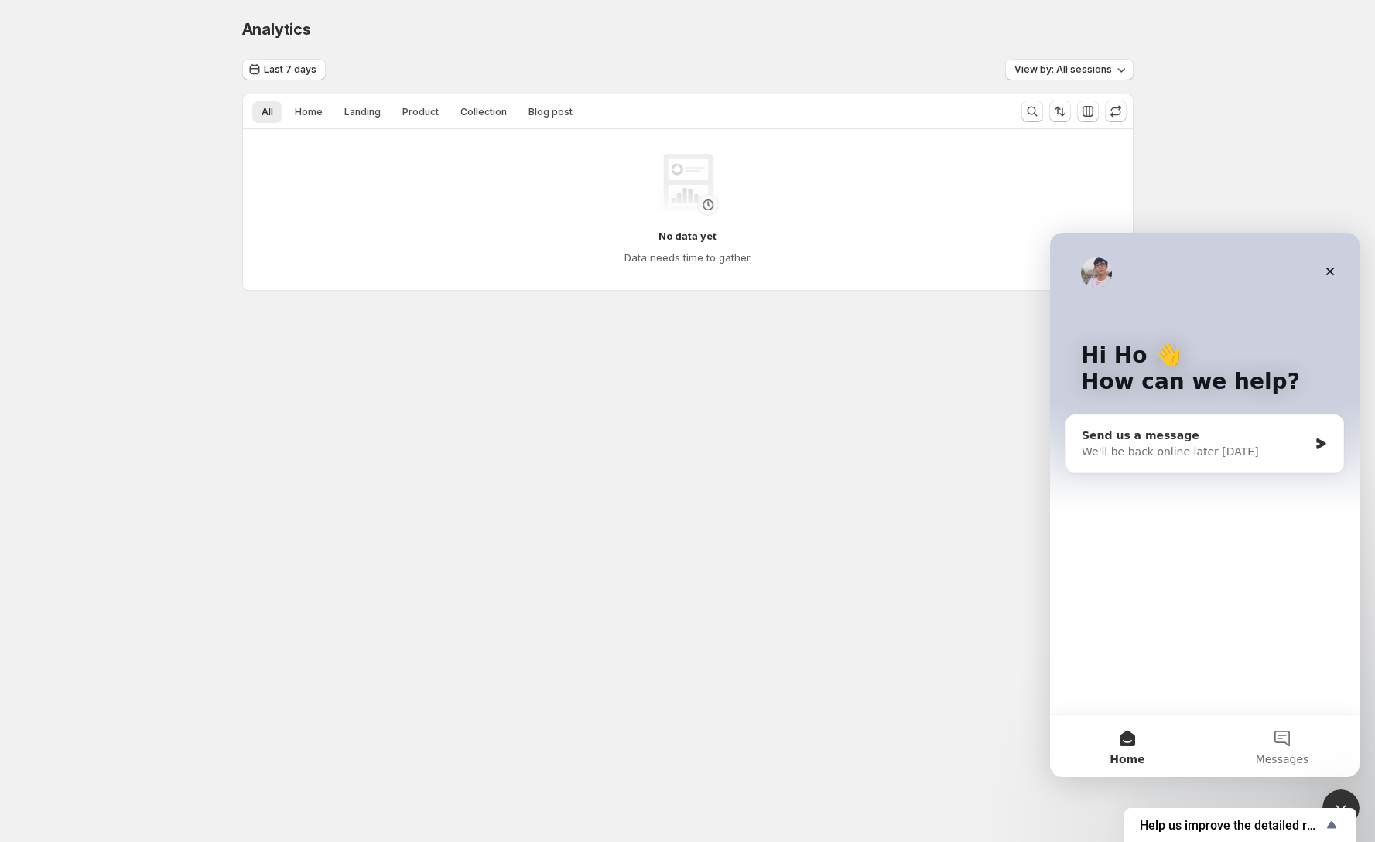
click at [1221, 468] on div "Send us a message We'll be back online later [DATE]" at bounding box center [1204, 443] width 277 height 57
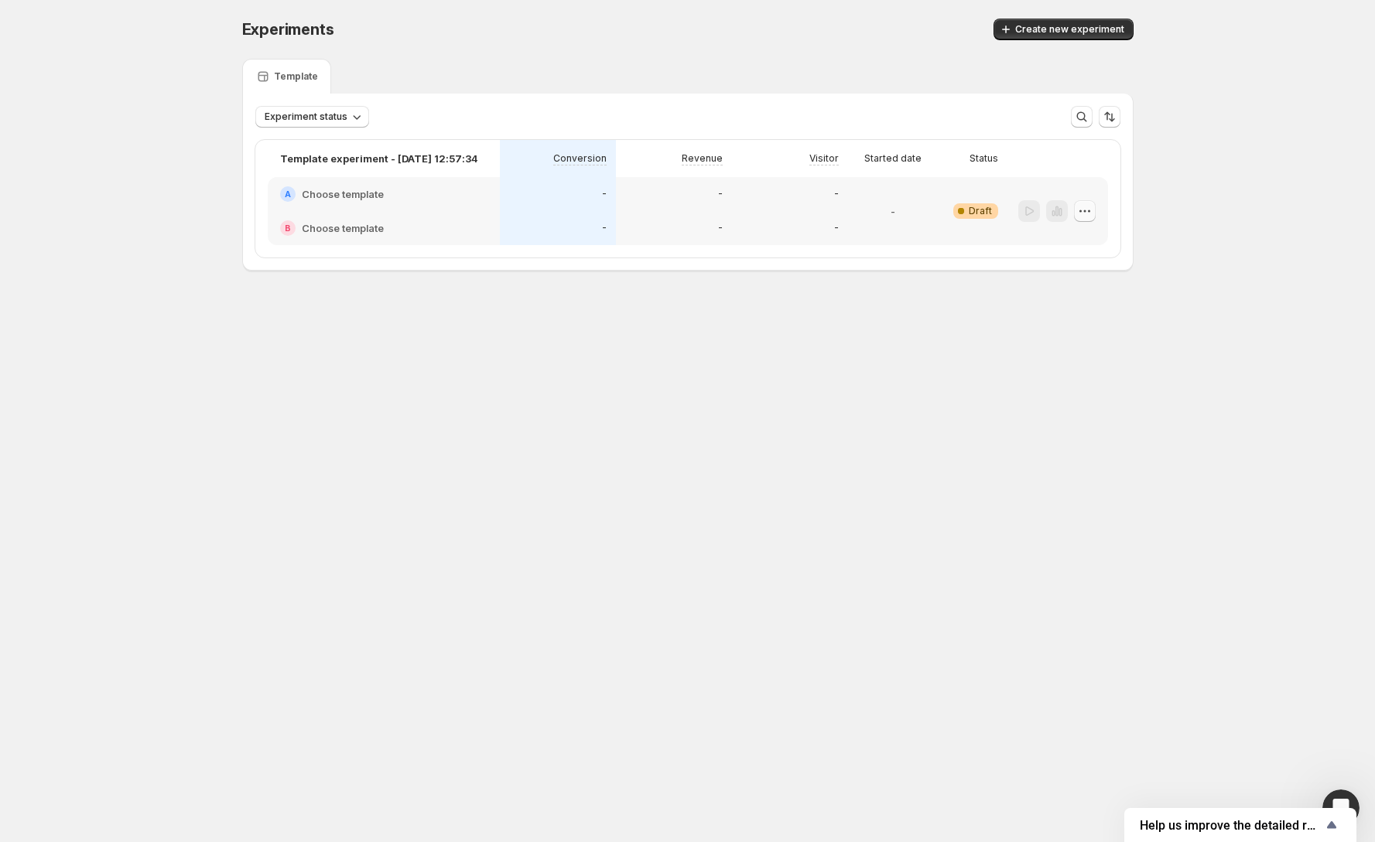
click at [1088, 207] on icon "button" at bounding box center [1084, 210] width 15 height 15
click at [1340, 793] on div "Open Intercom Messenger" at bounding box center [1338, 805] width 51 height 51
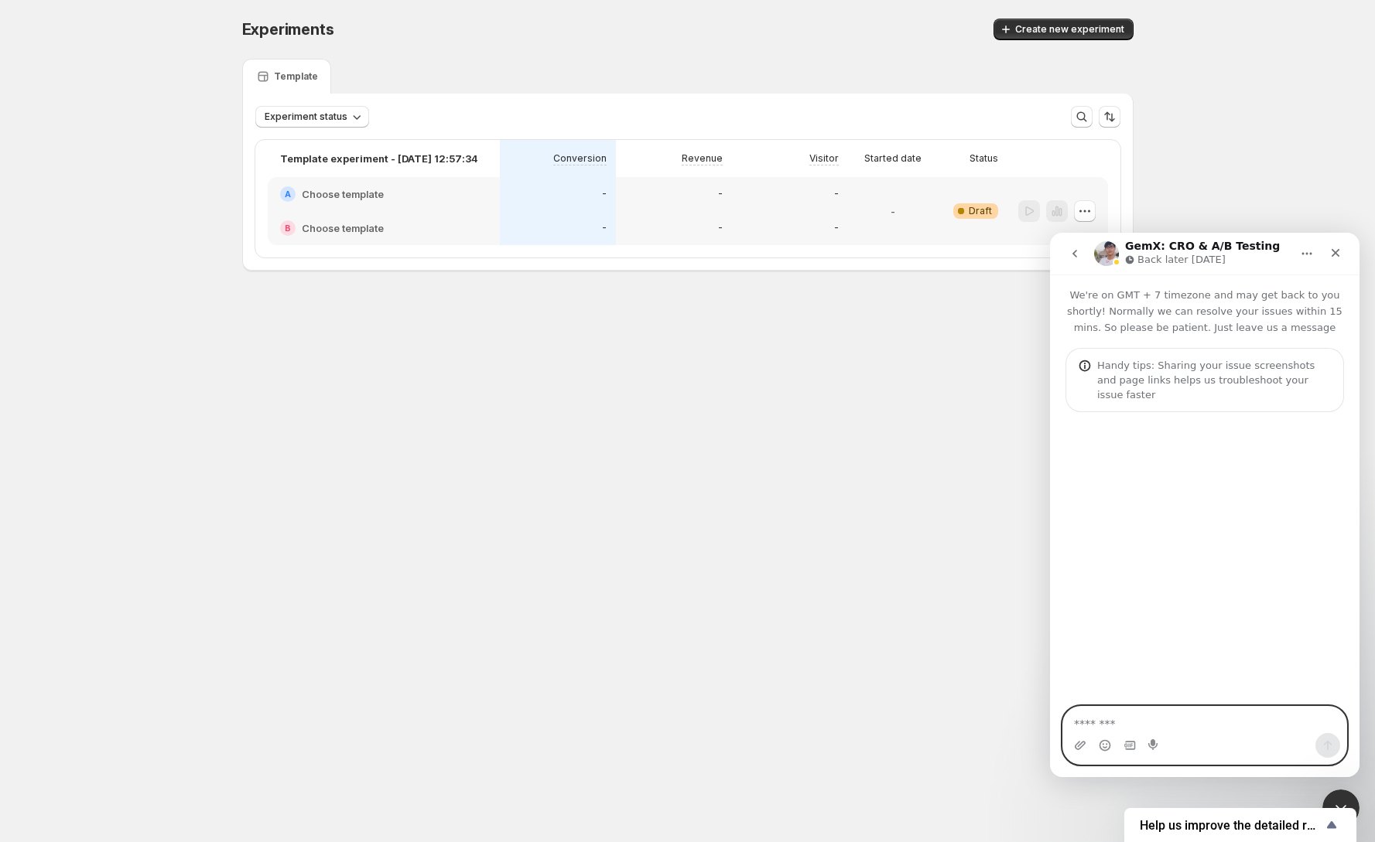
paste textarea "**********"
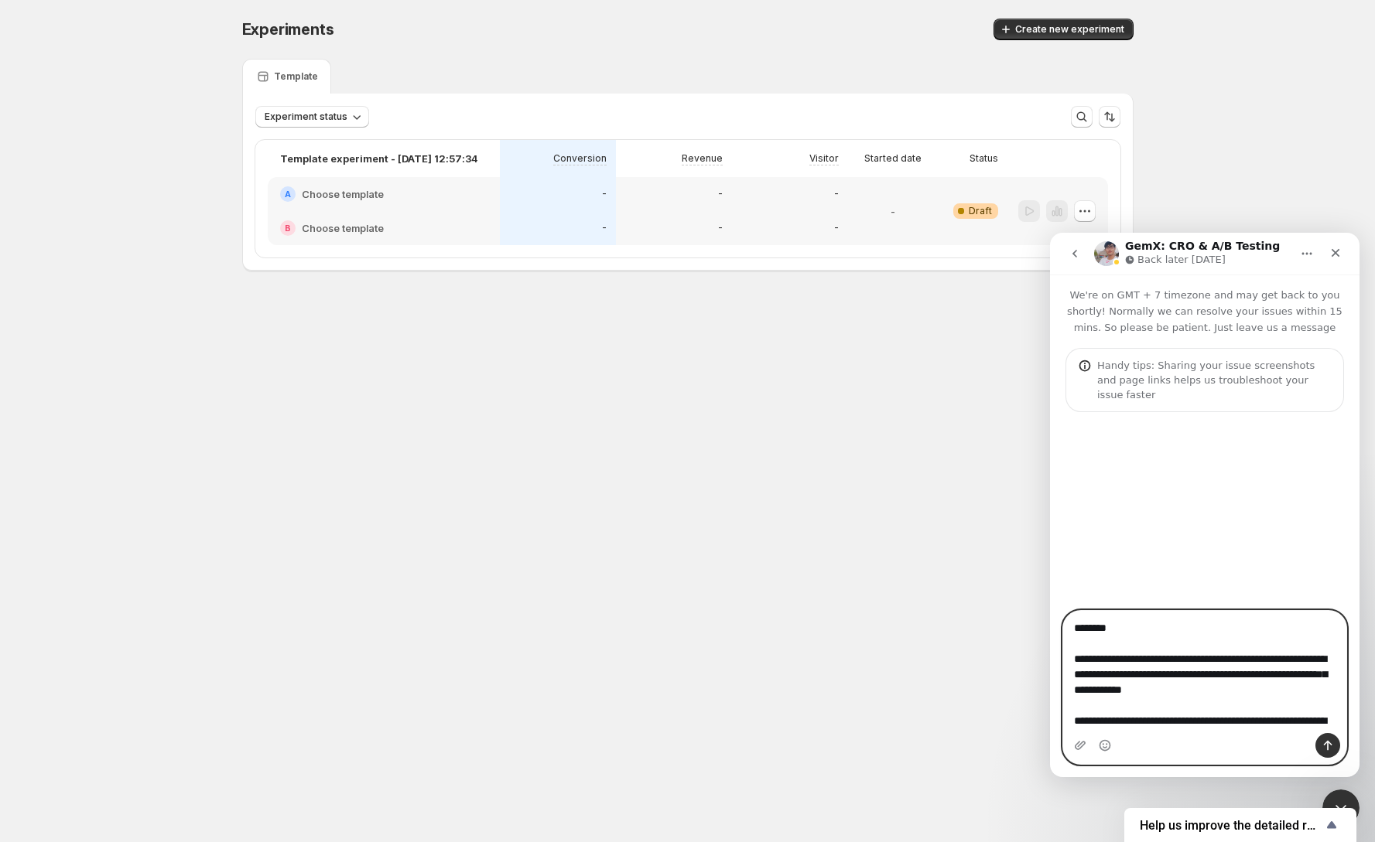
scroll to position [56, 0]
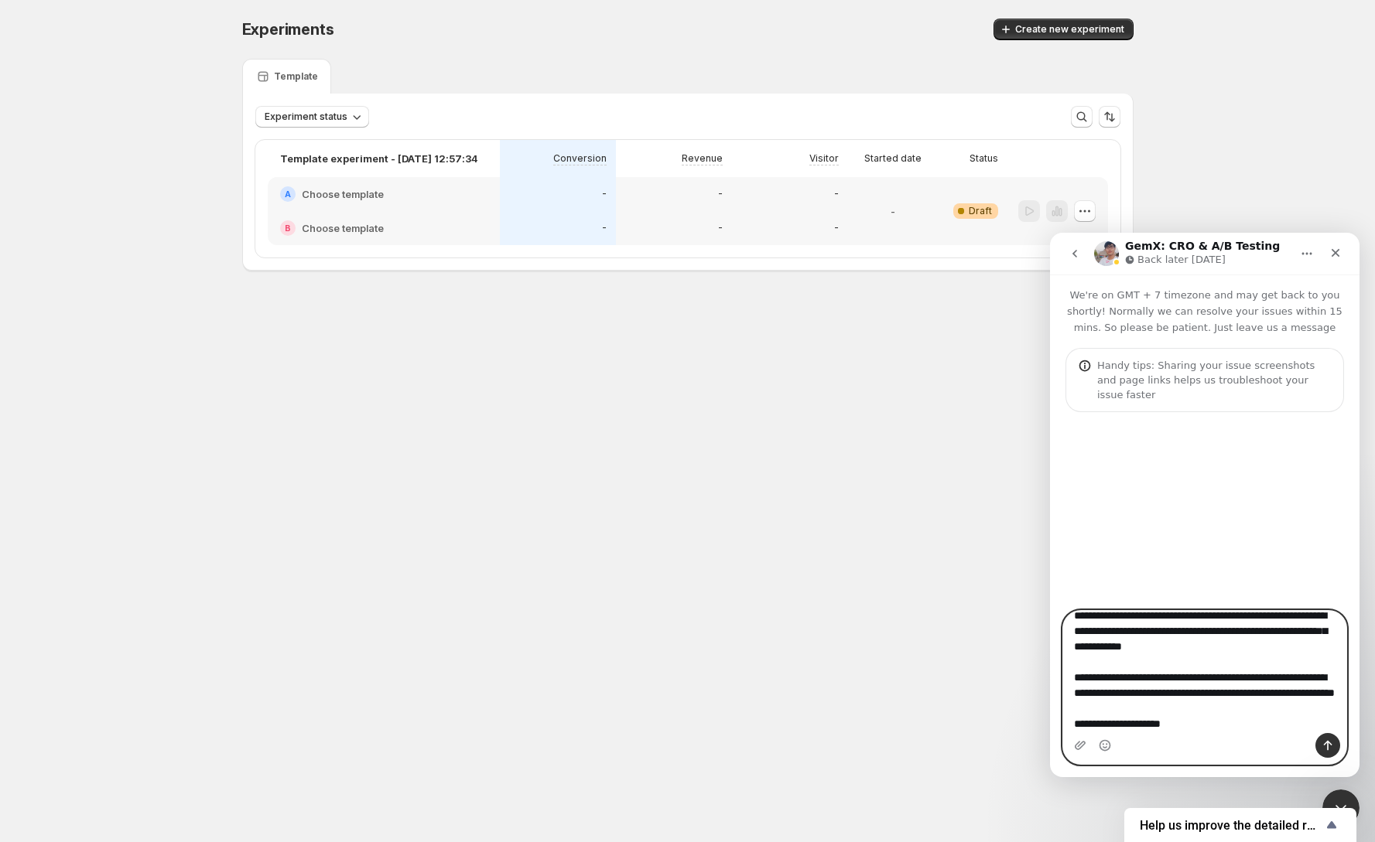
type textarea "**********"
click at [1335, 748] on button "Send a message…" at bounding box center [1327, 745] width 25 height 25
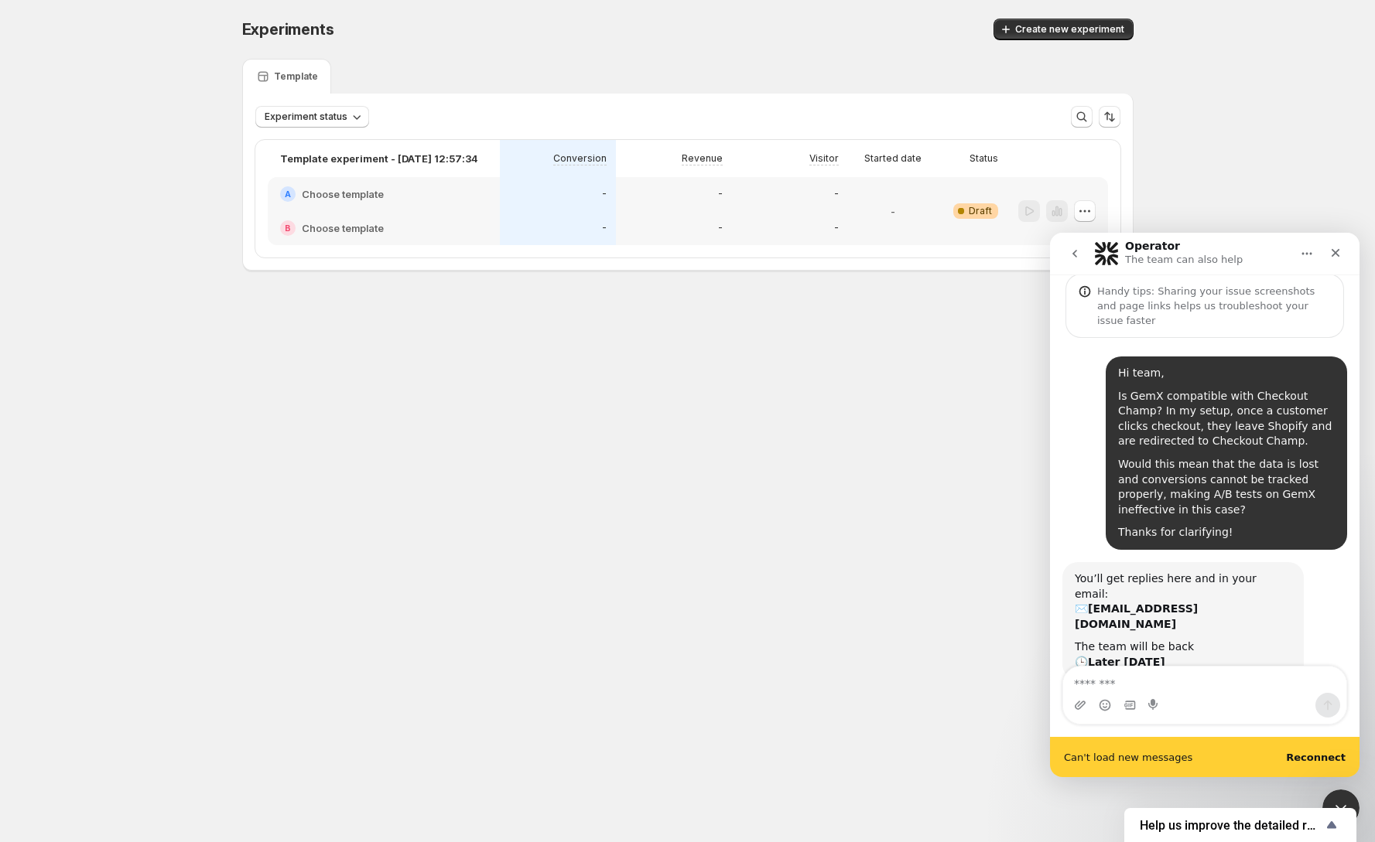
scroll to position [74, 0]
